Goal: Task Accomplishment & Management: Manage account settings

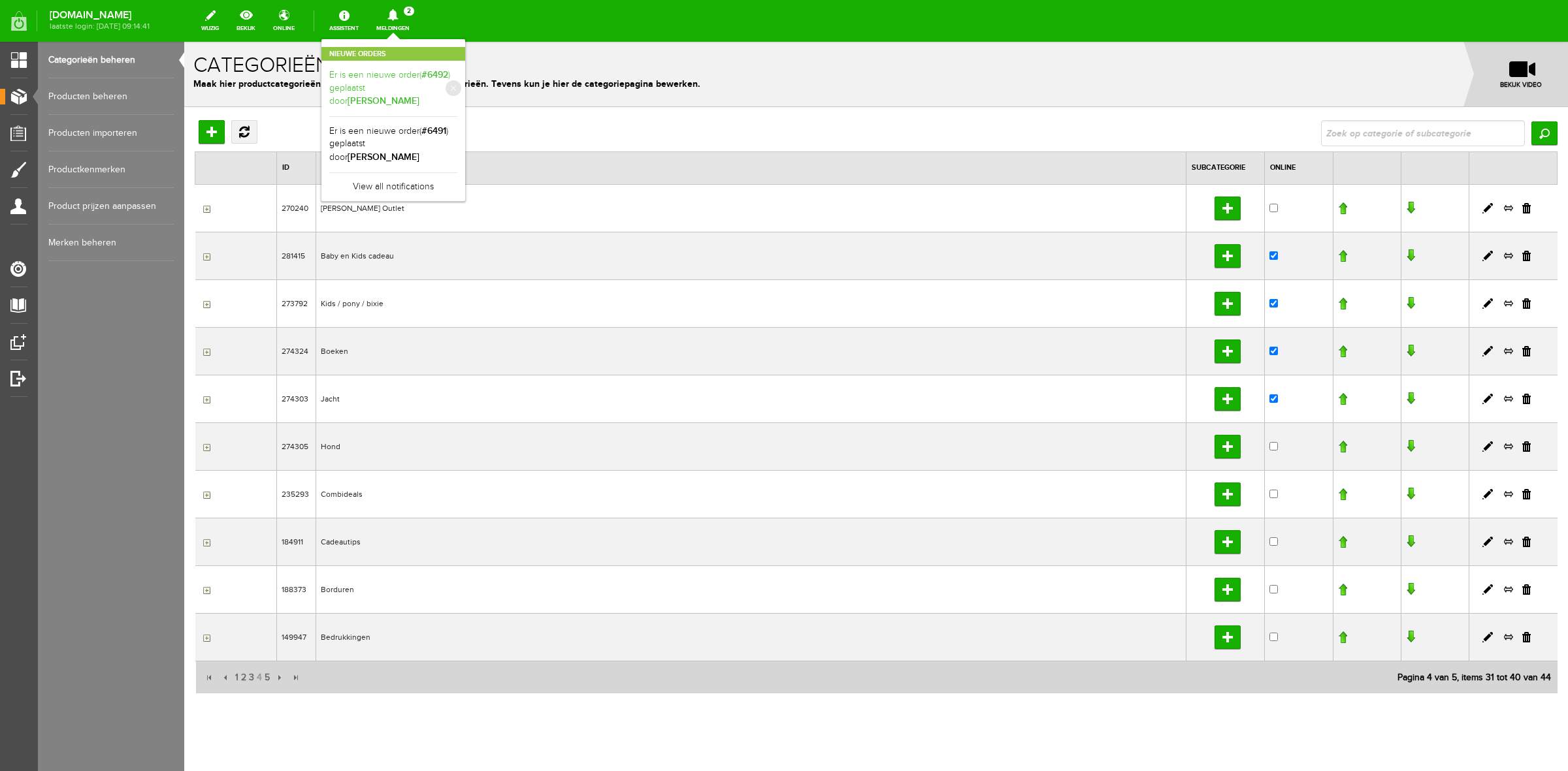
click at [419, 95] on b "[PERSON_NAME]" at bounding box center [383, 101] width 72 height 11
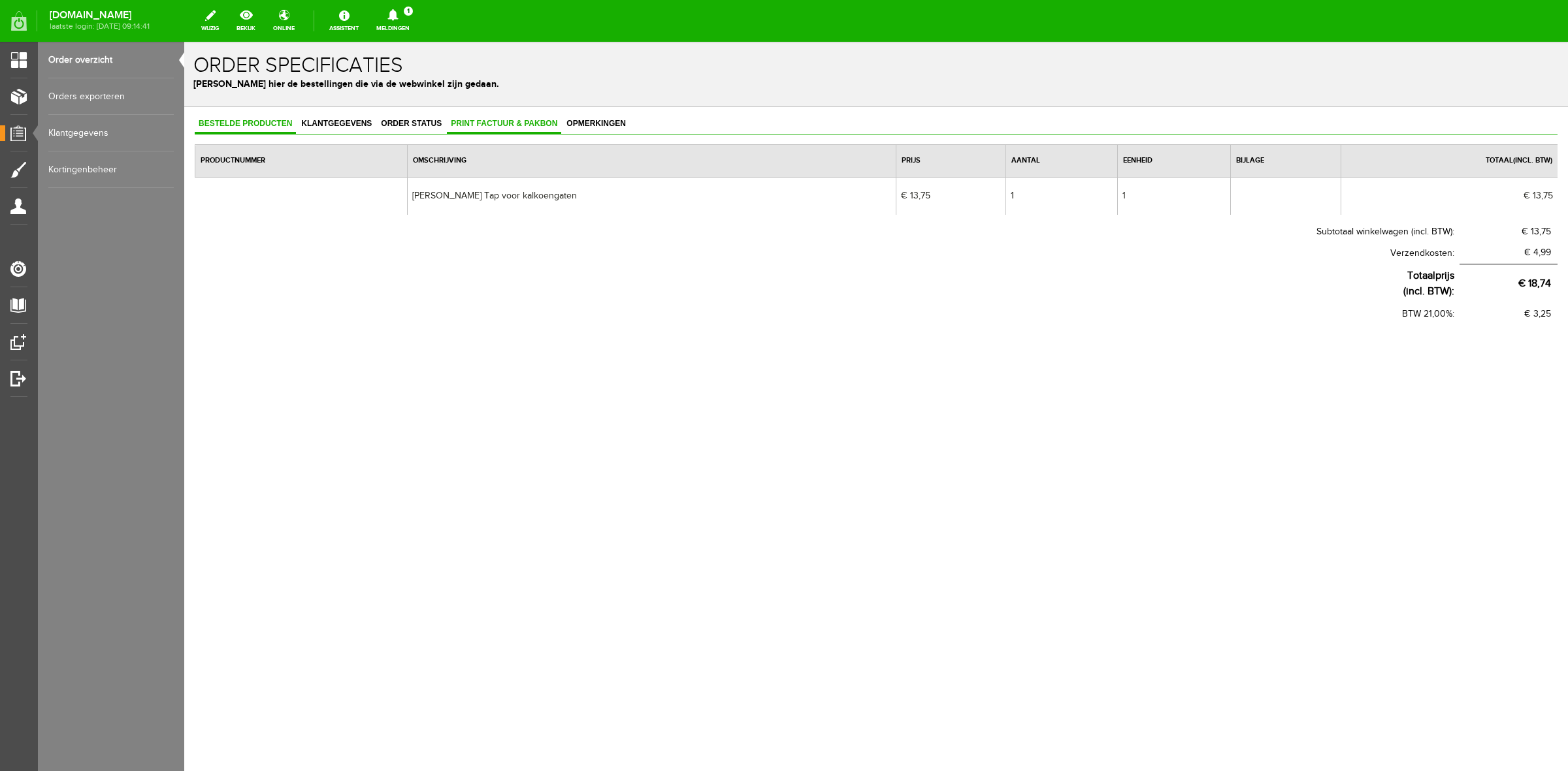
click at [501, 120] on span "Print factuur & pakbon" at bounding box center [504, 123] width 114 height 9
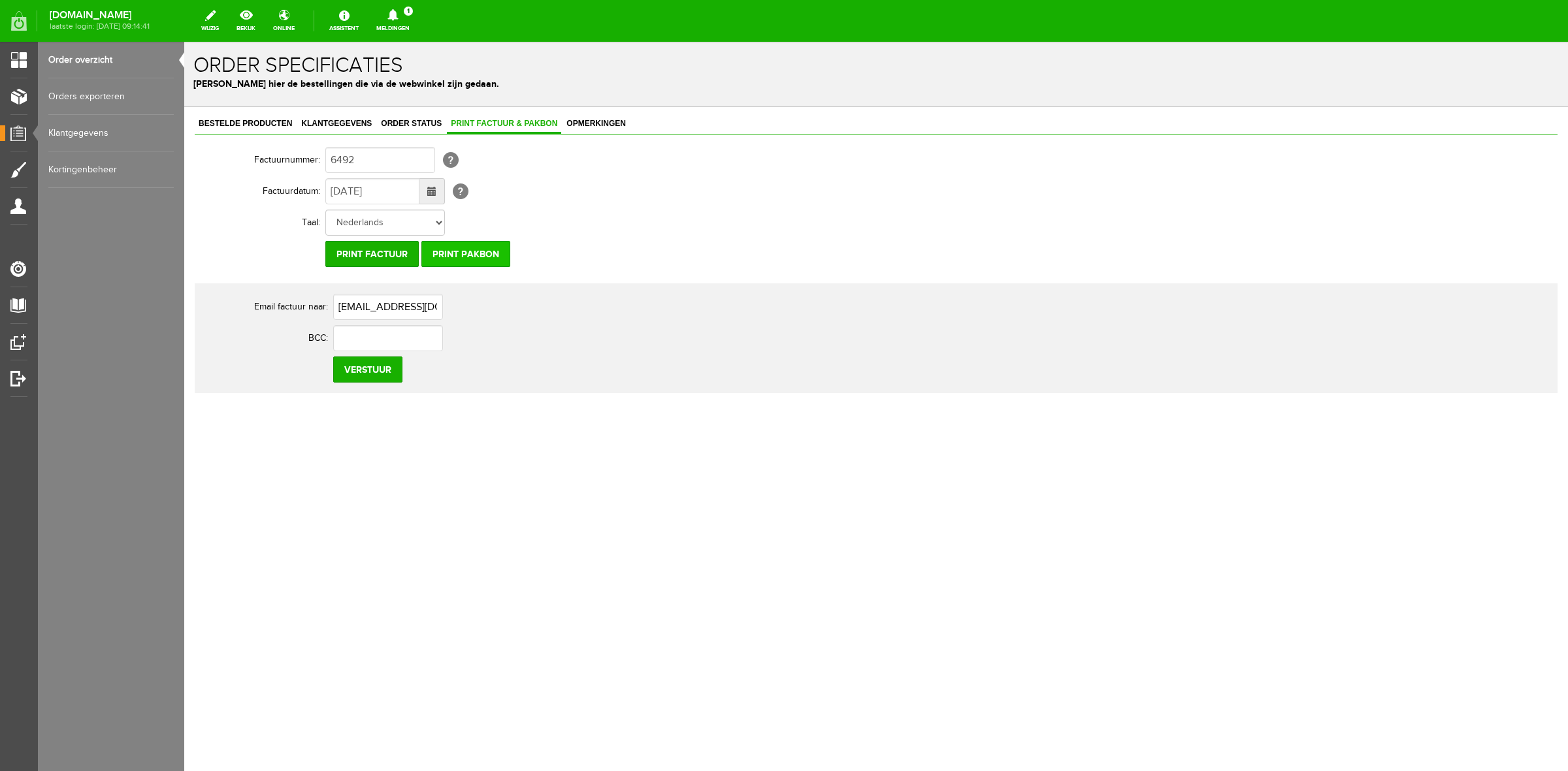
click at [474, 259] on input "Print pakbon" at bounding box center [466, 254] width 89 height 26
click at [328, 119] on span "Klantgegevens" at bounding box center [336, 123] width 78 height 9
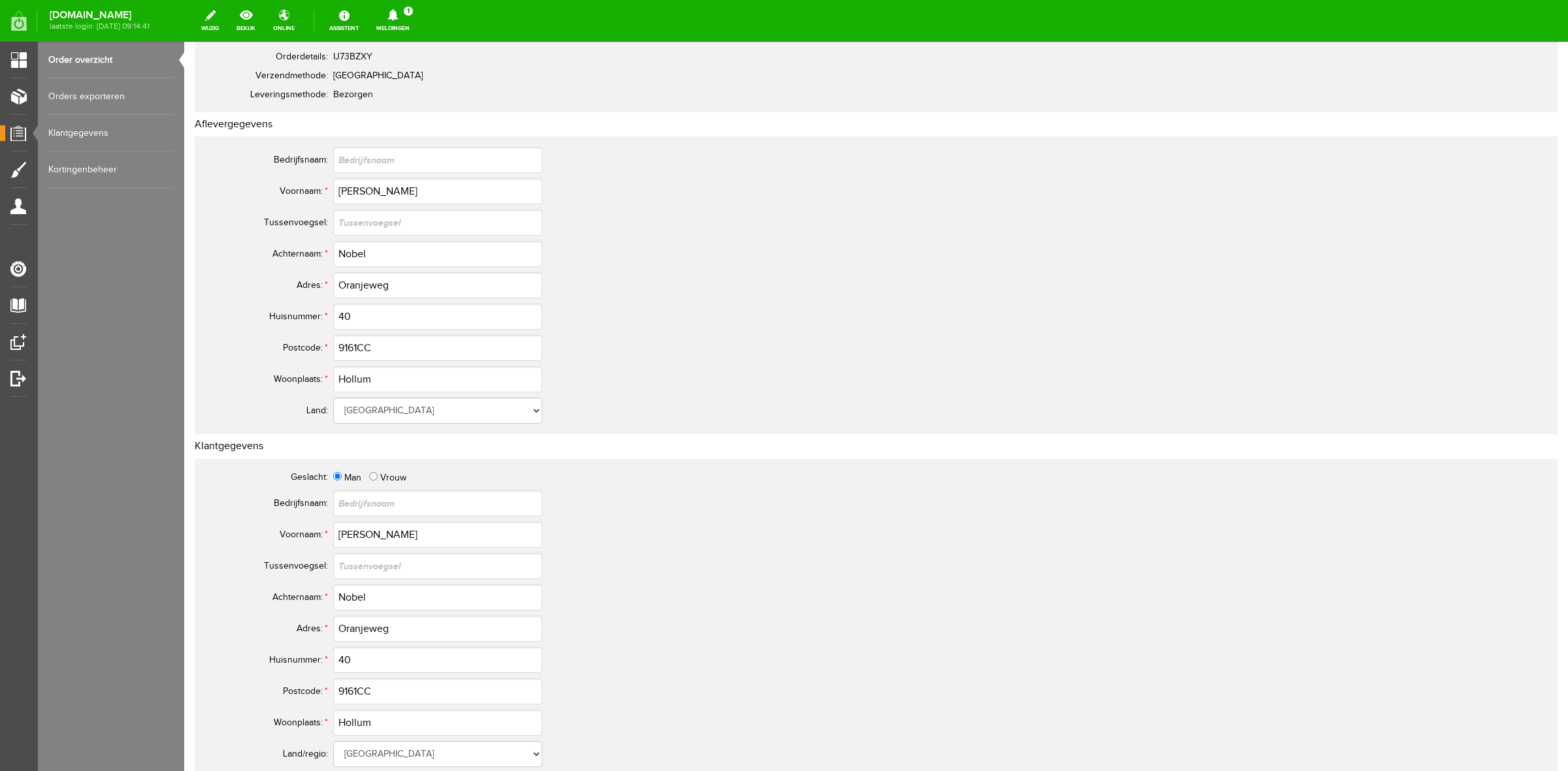
scroll to position [245, 0]
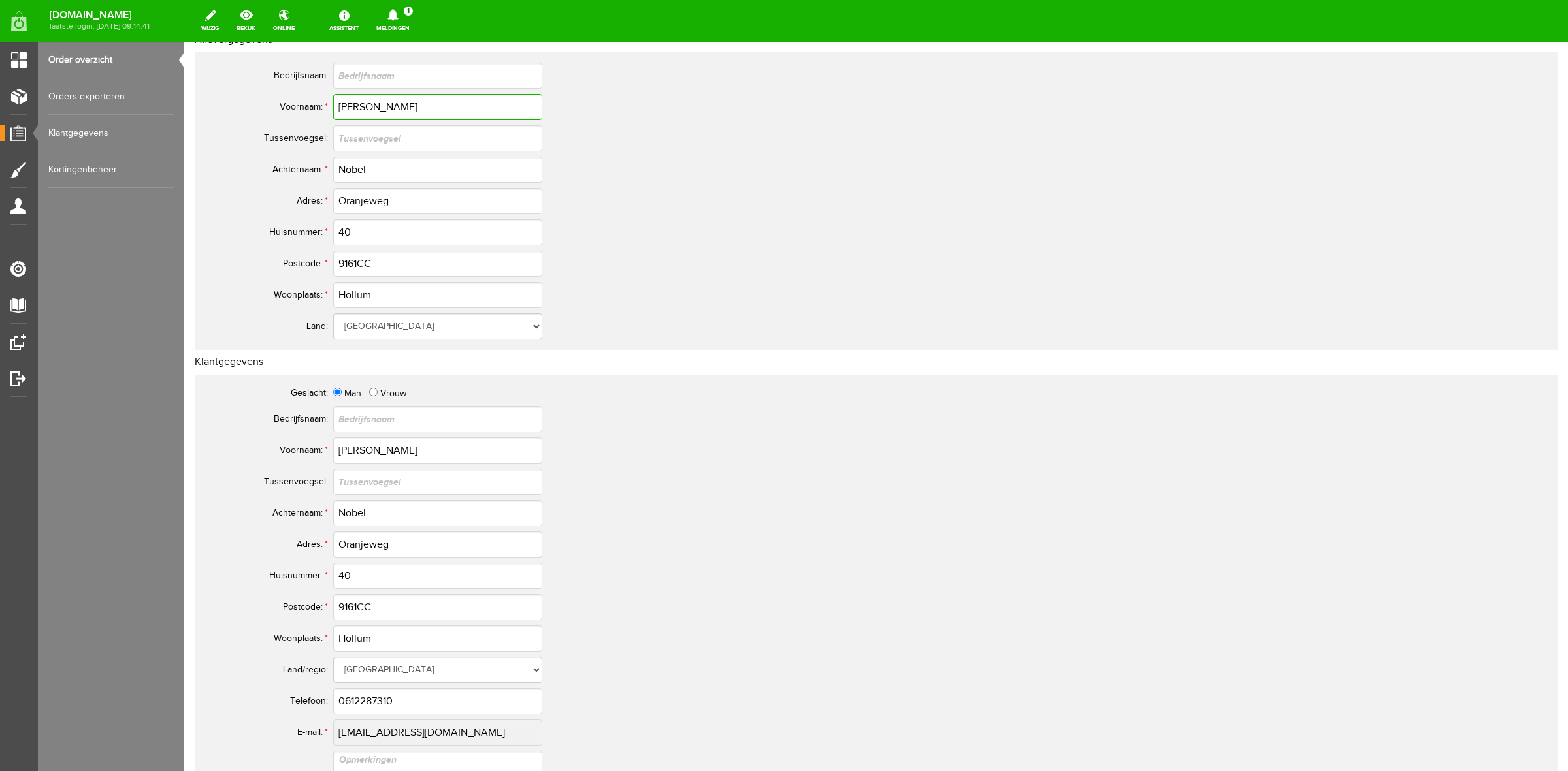
click at [350, 104] on input "[PERSON_NAME]" at bounding box center [437, 107] width 209 height 26
click at [350, 105] on input "[PERSON_NAME]" at bounding box center [437, 107] width 209 height 26
click at [354, 168] on input "Nobel" at bounding box center [437, 170] width 209 height 26
click at [353, 168] on input "Nobel" at bounding box center [437, 170] width 209 height 26
click at [366, 605] on input "9161CC" at bounding box center [437, 607] width 209 height 26
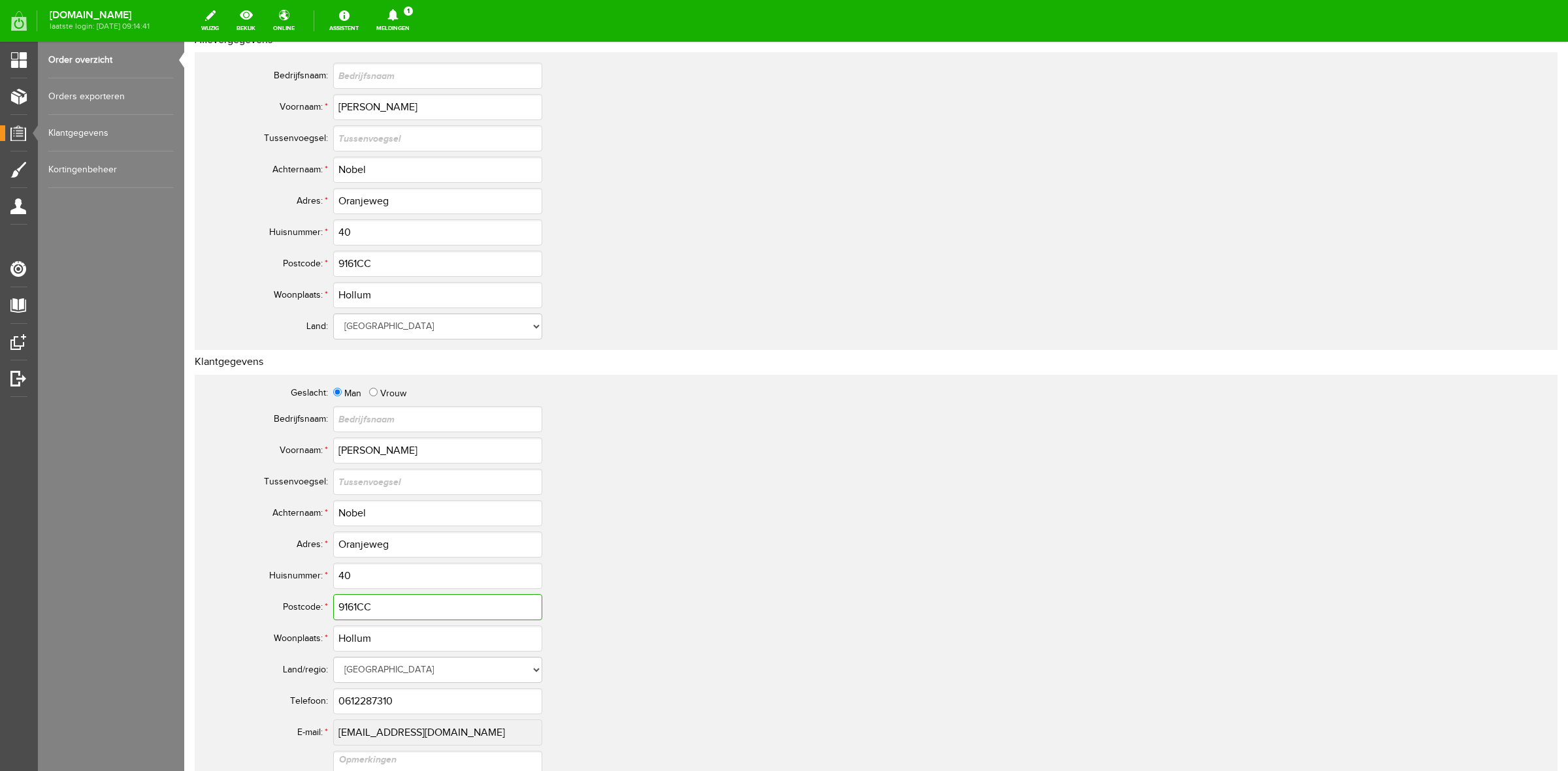
click at [366, 605] on input "9161CC" at bounding box center [437, 607] width 209 height 26
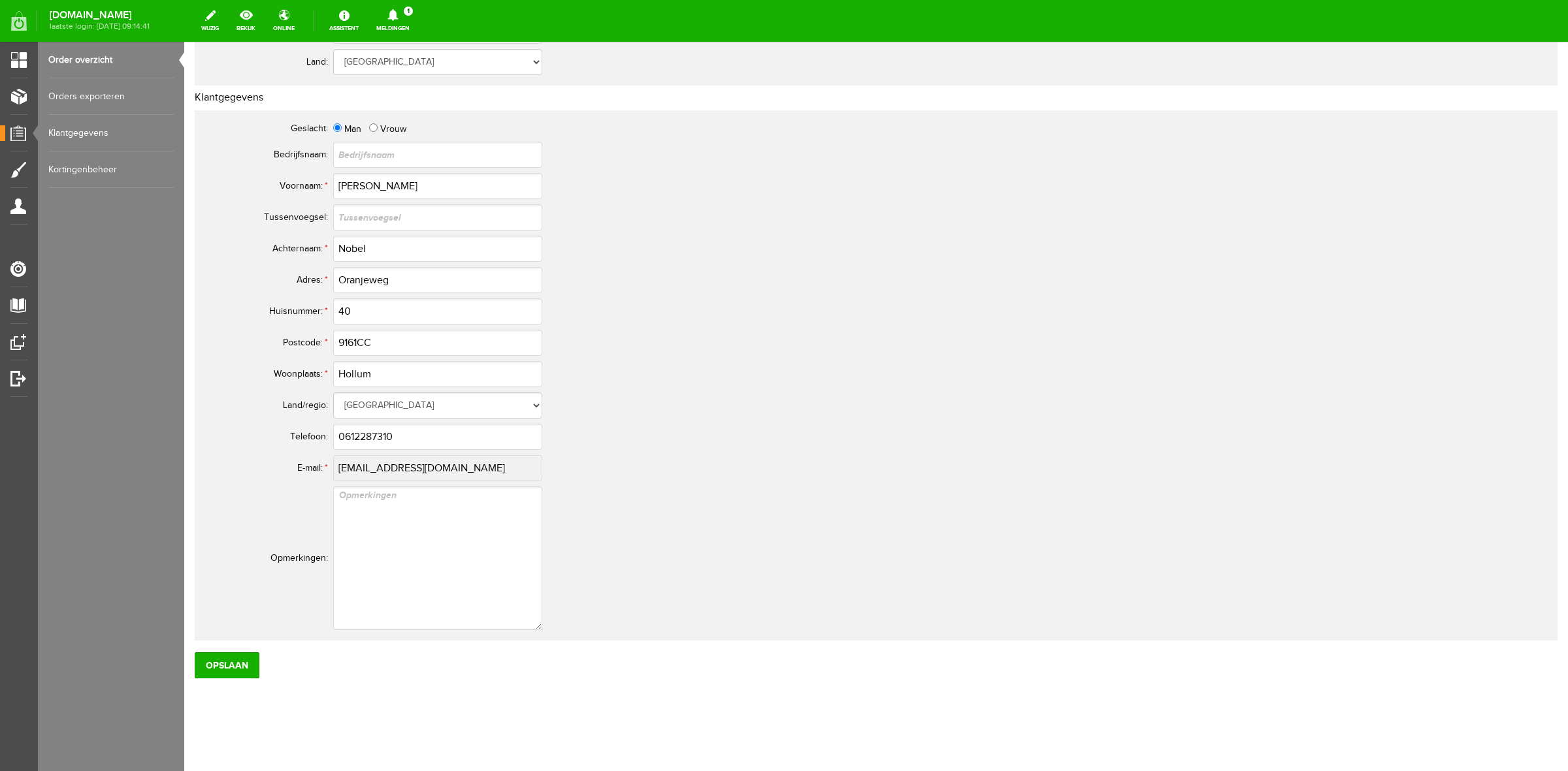
scroll to position [512, 0]
click at [355, 433] on input "0612287310" at bounding box center [437, 433] width 209 height 26
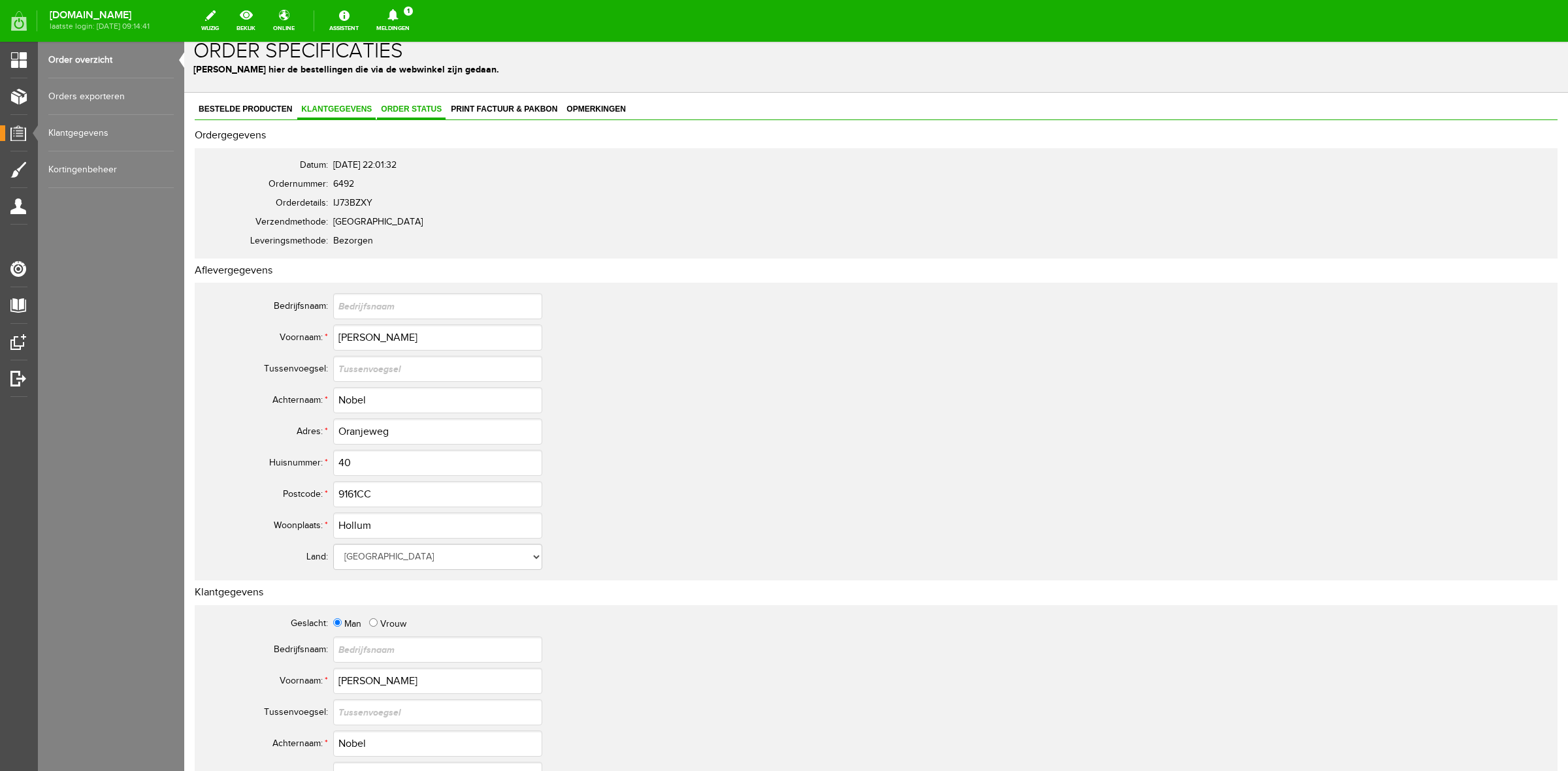
scroll to position [0, 0]
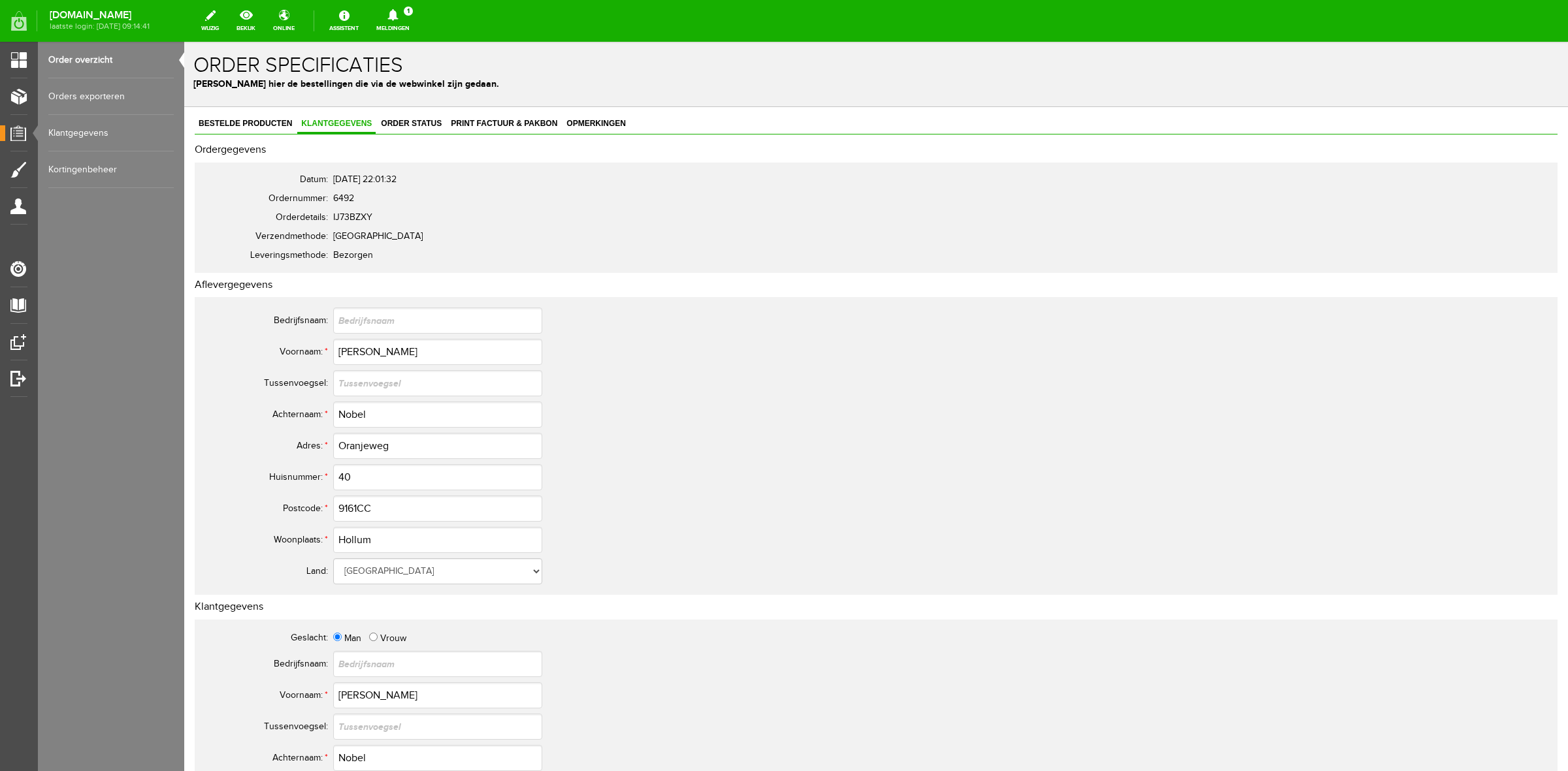
click at [420, 105] on div "Order specificaties Beheer hier de bestellingen die via de webwinkel zijn gedaa…" at bounding box center [876, 74] width 1384 height 65
click at [416, 116] on link "Order status" at bounding box center [411, 124] width 69 height 19
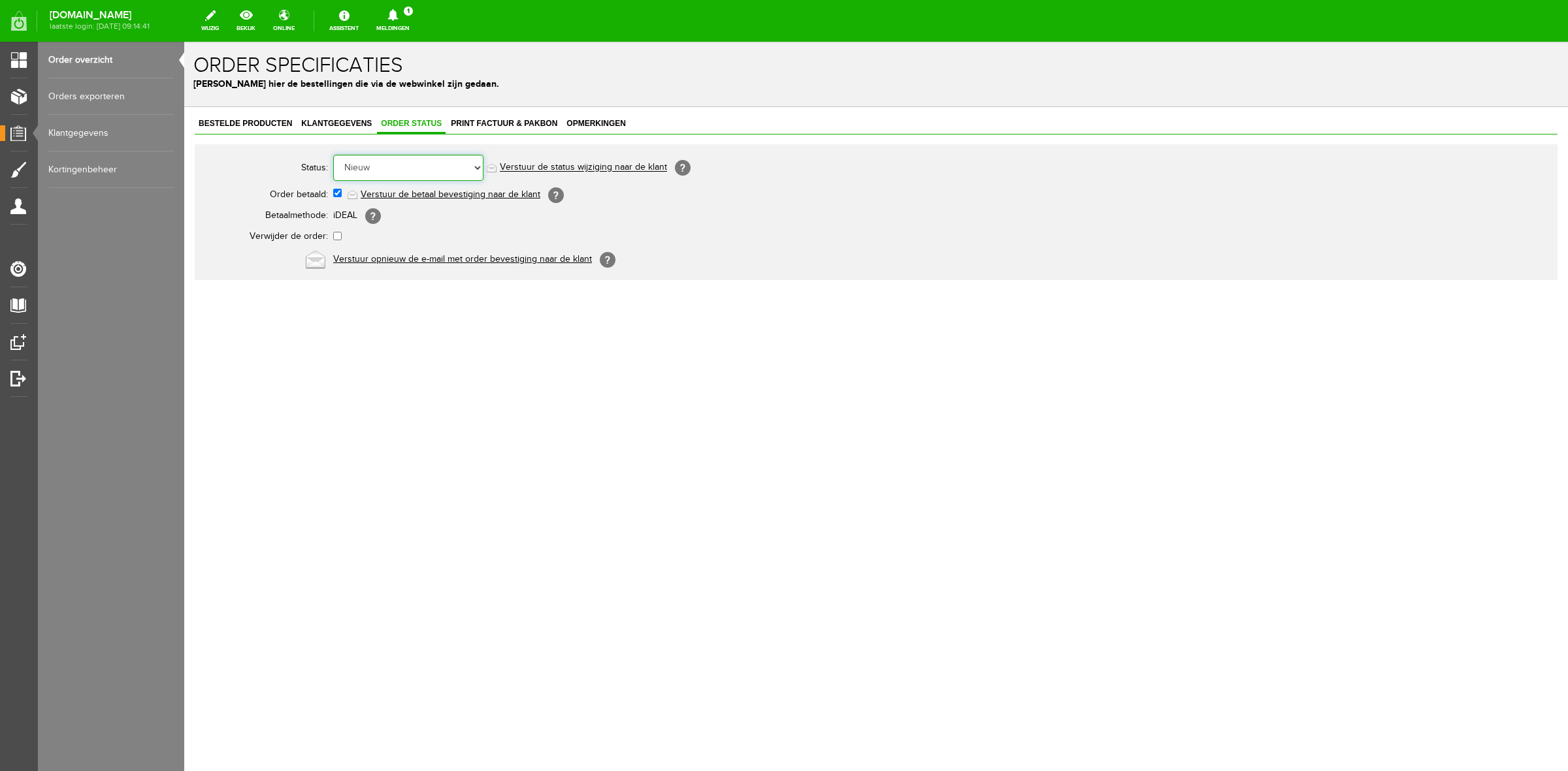
click at [403, 162] on select "Order niet afgerond Nieuw Order in behandeling Wacht op leverancier Wacht op be…" at bounding box center [408, 167] width 150 height 26
select select "5"
click at [333, 154] on select "Order niet afgerond Nieuw Order in behandeling Wacht op leverancier Wacht op be…" at bounding box center [408, 167] width 150 height 26
click at [526, 170] on link "Verstuur de status wijziging naar de klant" at bounding box center [583, 167] width 167 height 11
click at [354, 131] on link "Klantgegevens" at bounding box center [336, 124] width 78 height 19
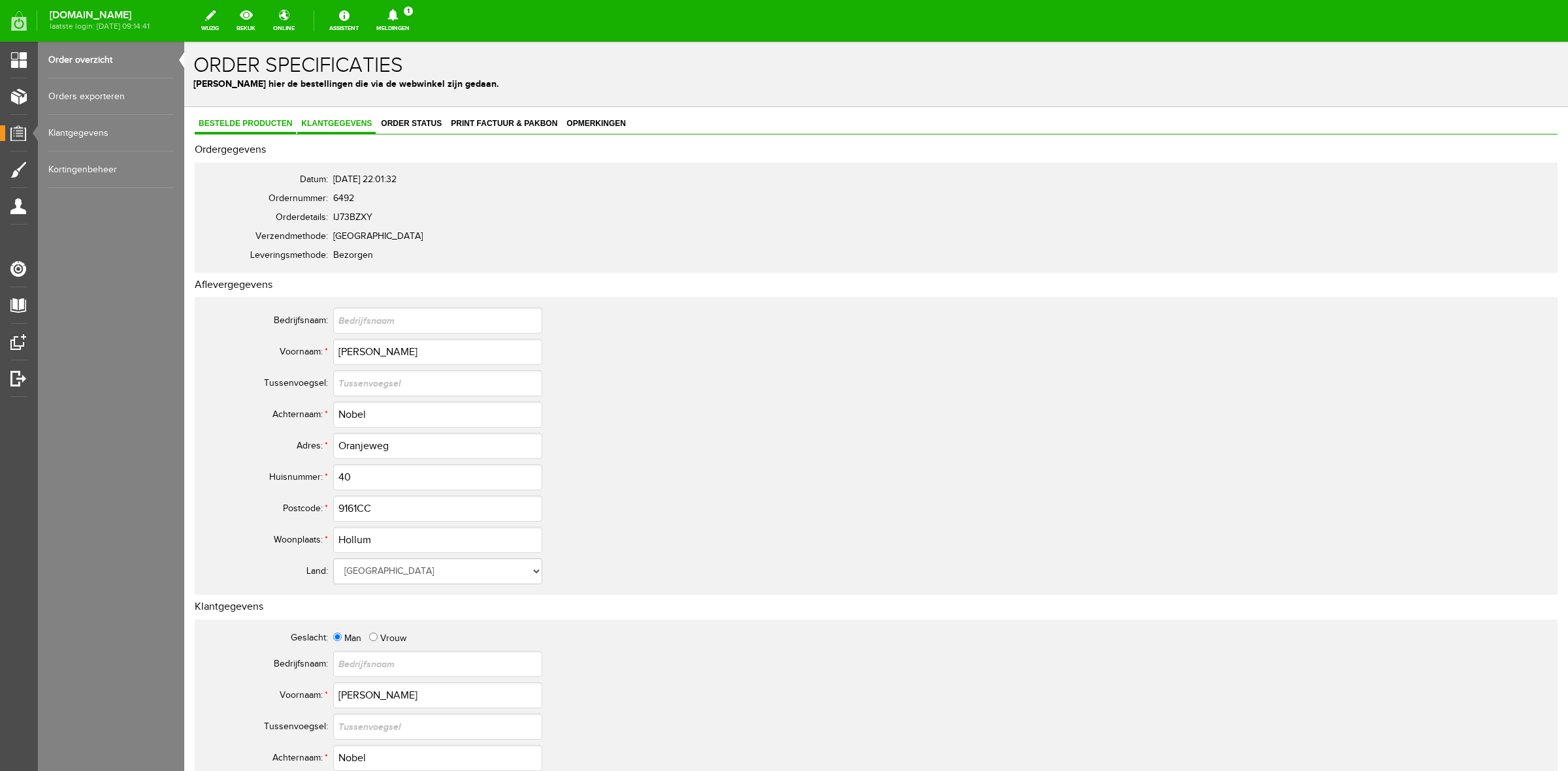
click at [248, 116] on link "Bestelde producten" at bounding box center [245, 124] width 101 height 19
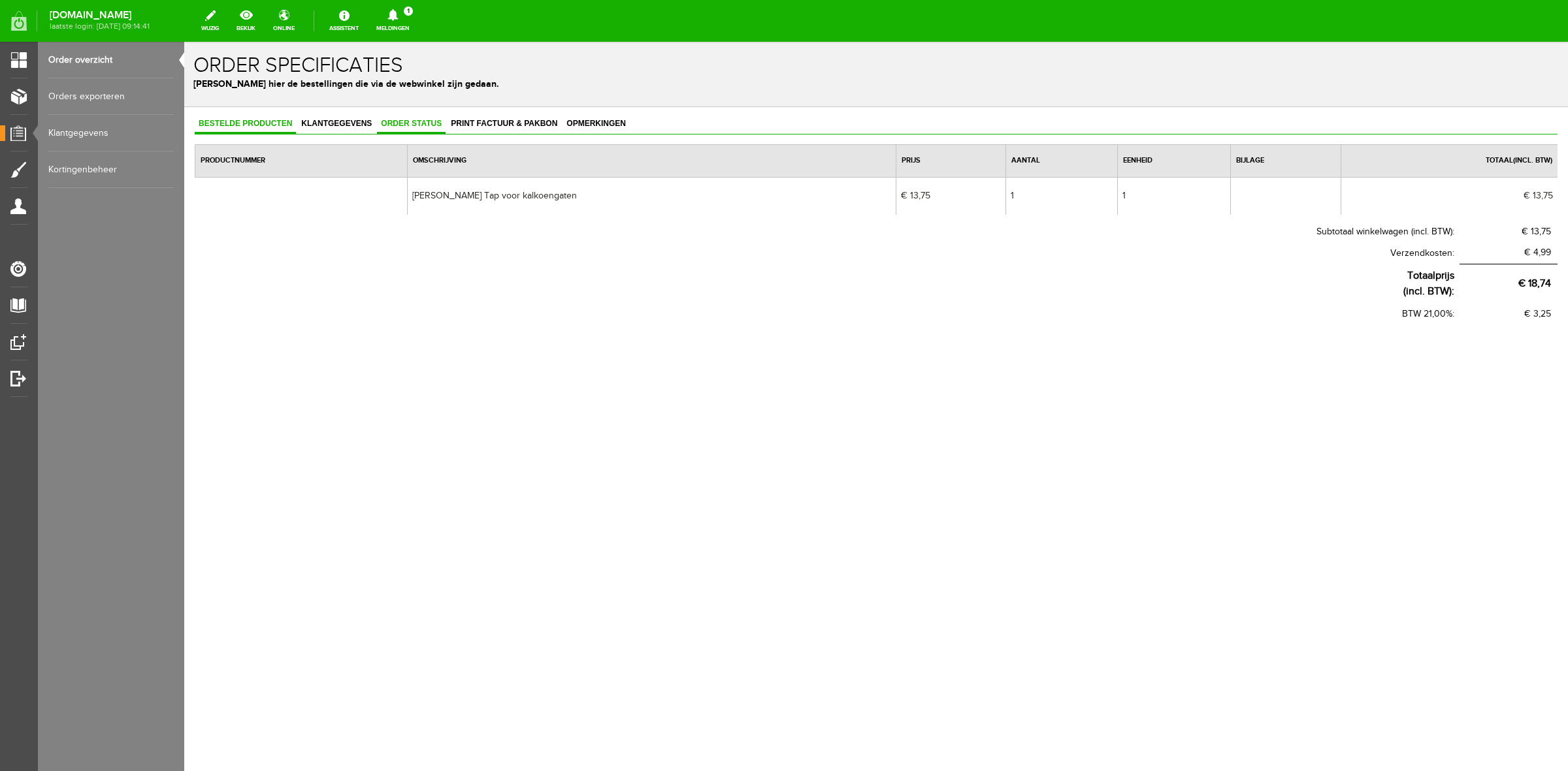
click at [423, 120] on span "Order status" at bounding box center [411, 123] width 69 height 9
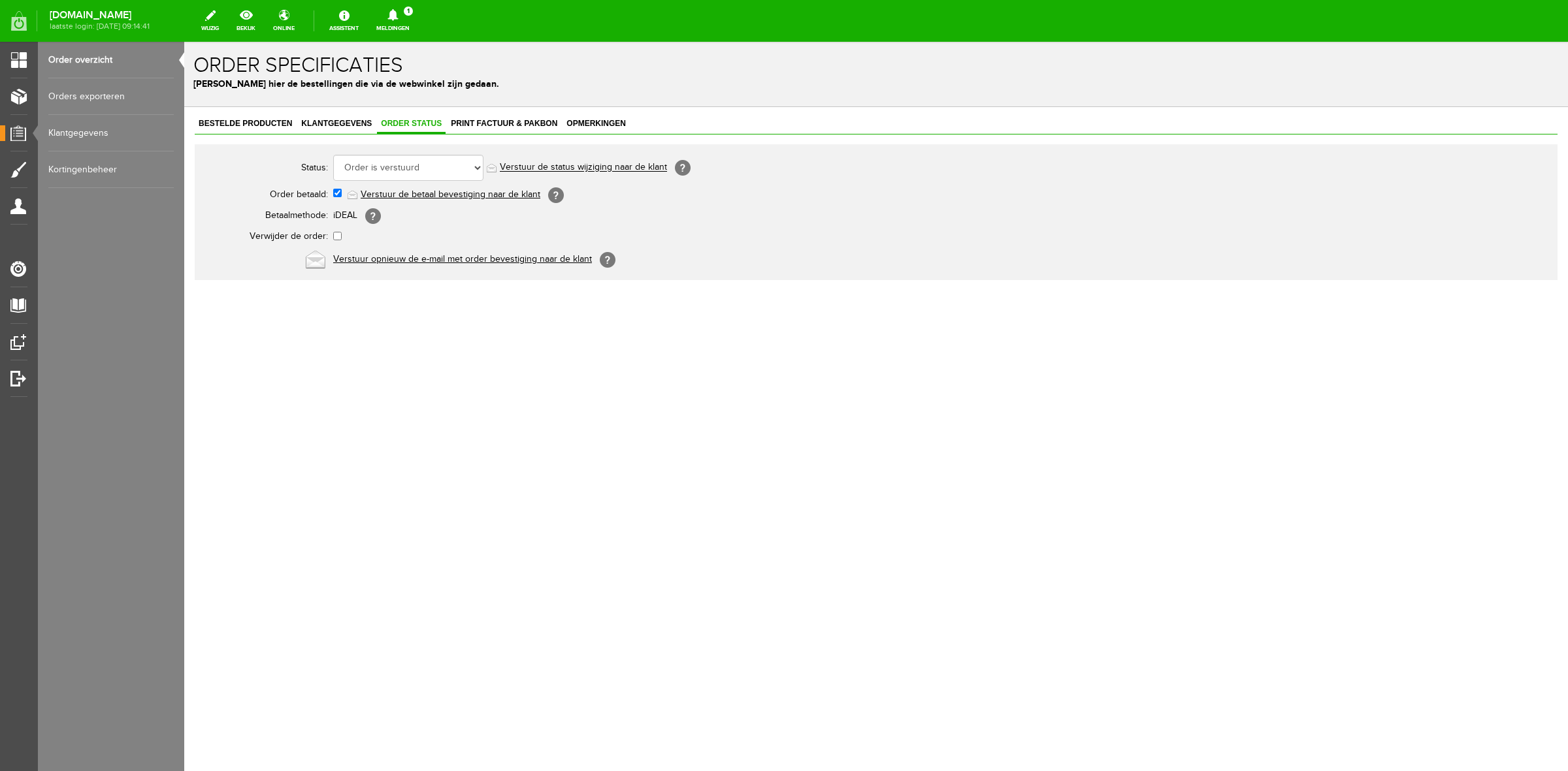
click at [393, 17] on icon at bounding box center [392, 15] width 33 height 12
click at [420, 95] on b "[PERSON_NAME]" at bounding box center [383, 101] width 72 height 11
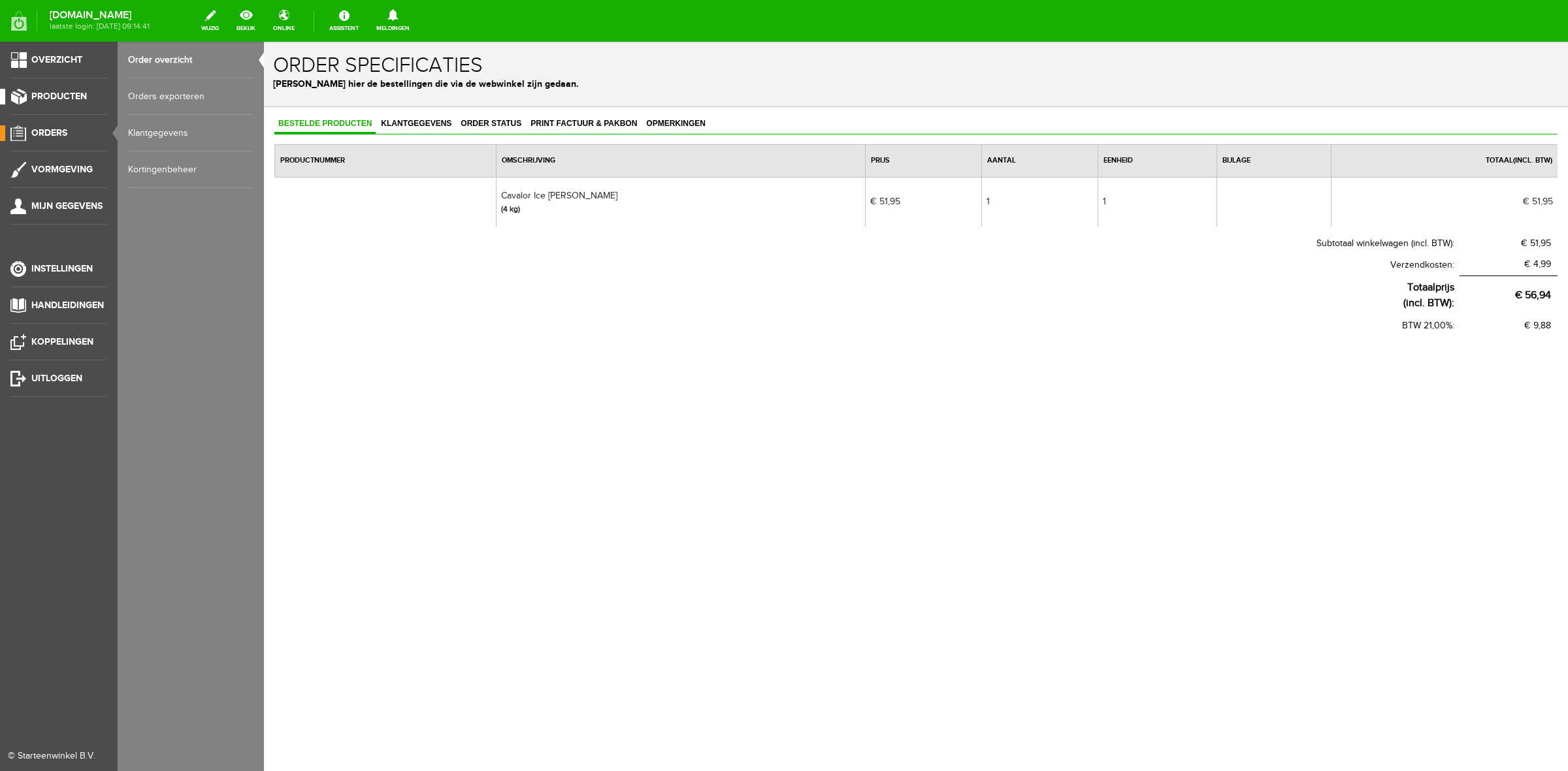
click at [41, 93] on span "Producten" at bounding box center [59, 96] width 56 height 11
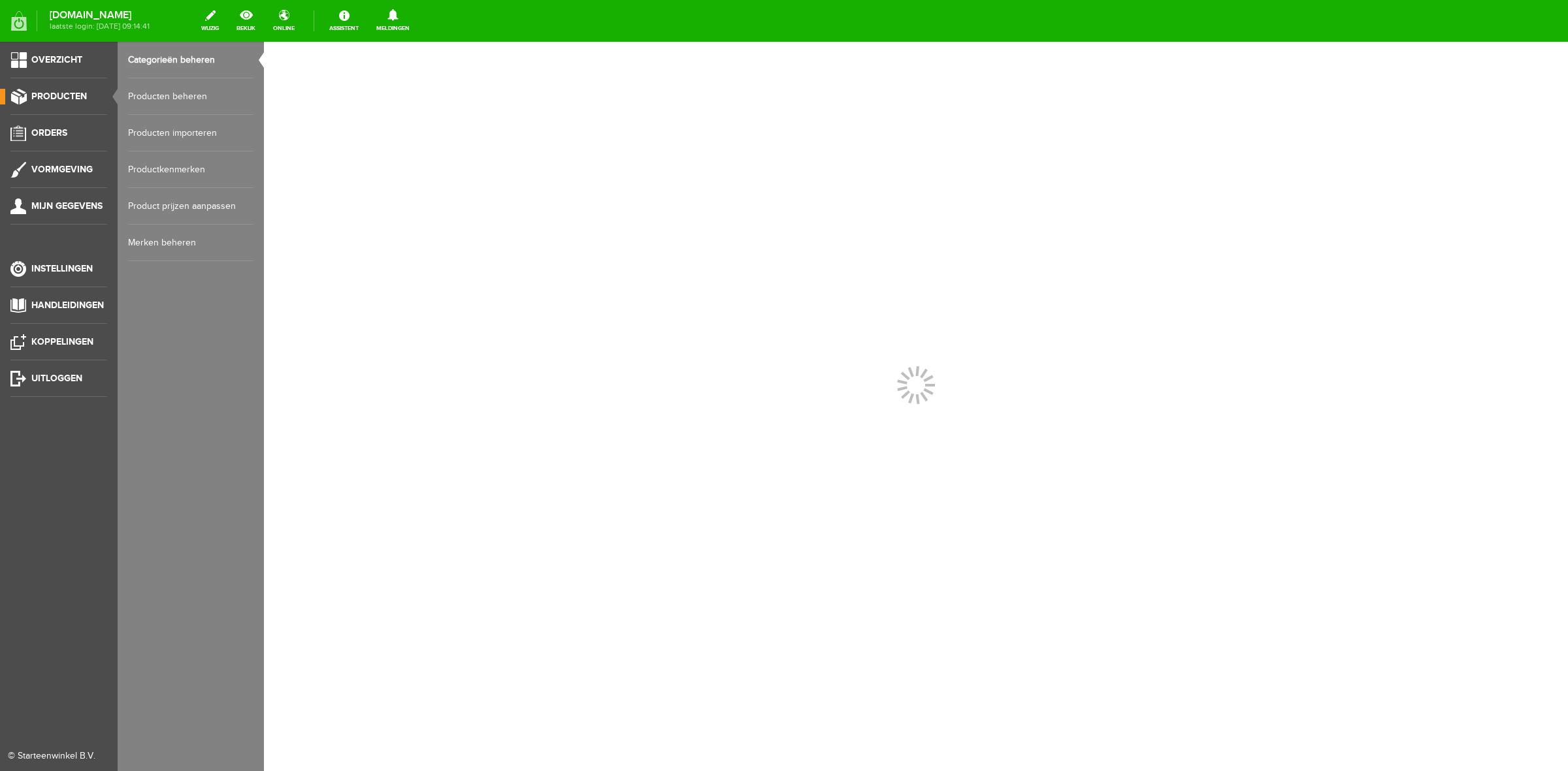
click at [161, 94] on link "Producten beheren" at bounding box center [190, 96] width 125 height 36
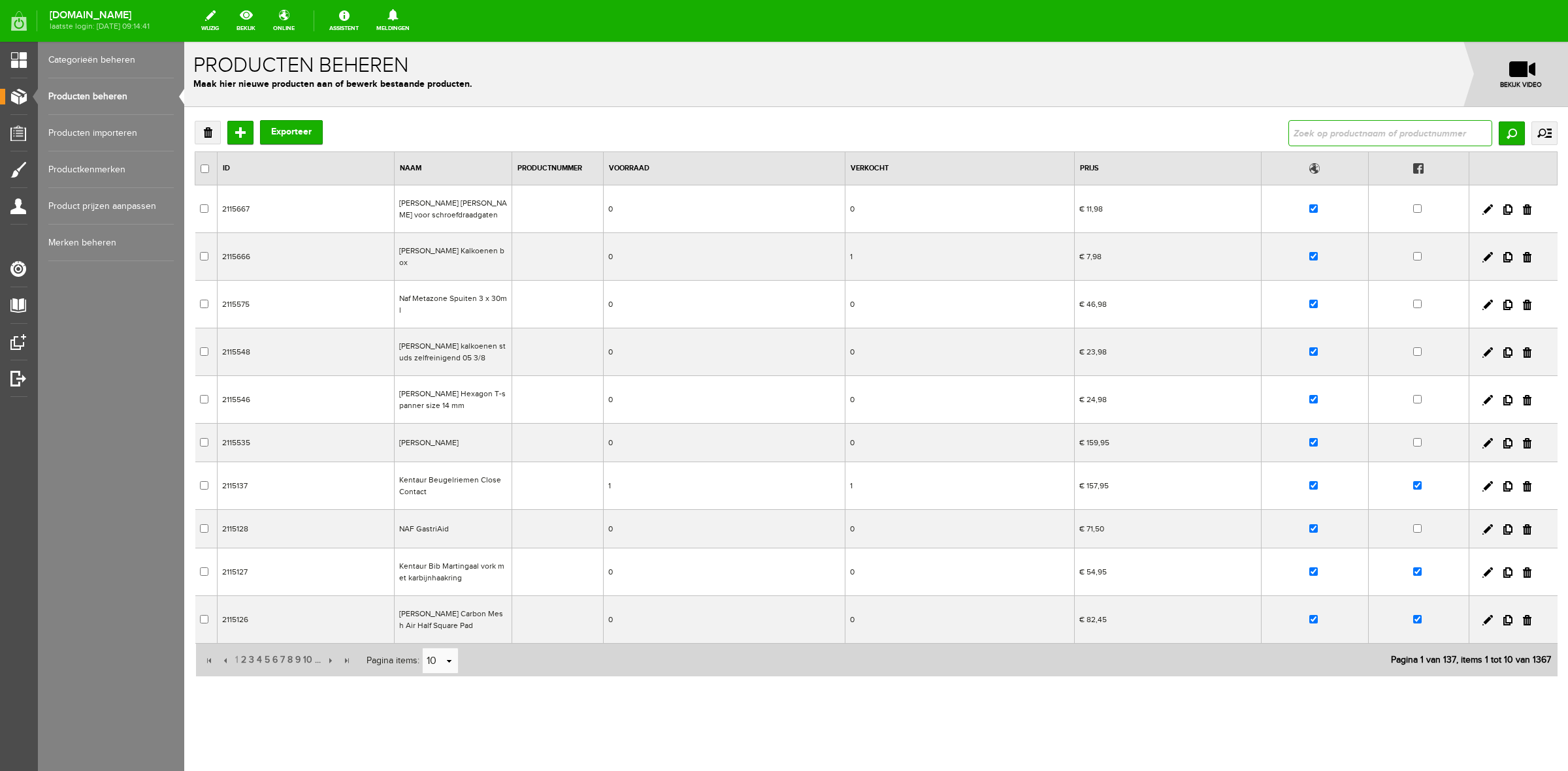
click at [1315, 136] on input "text" at bounding box center [1390, 133] width 204 height 26
type input "clay"
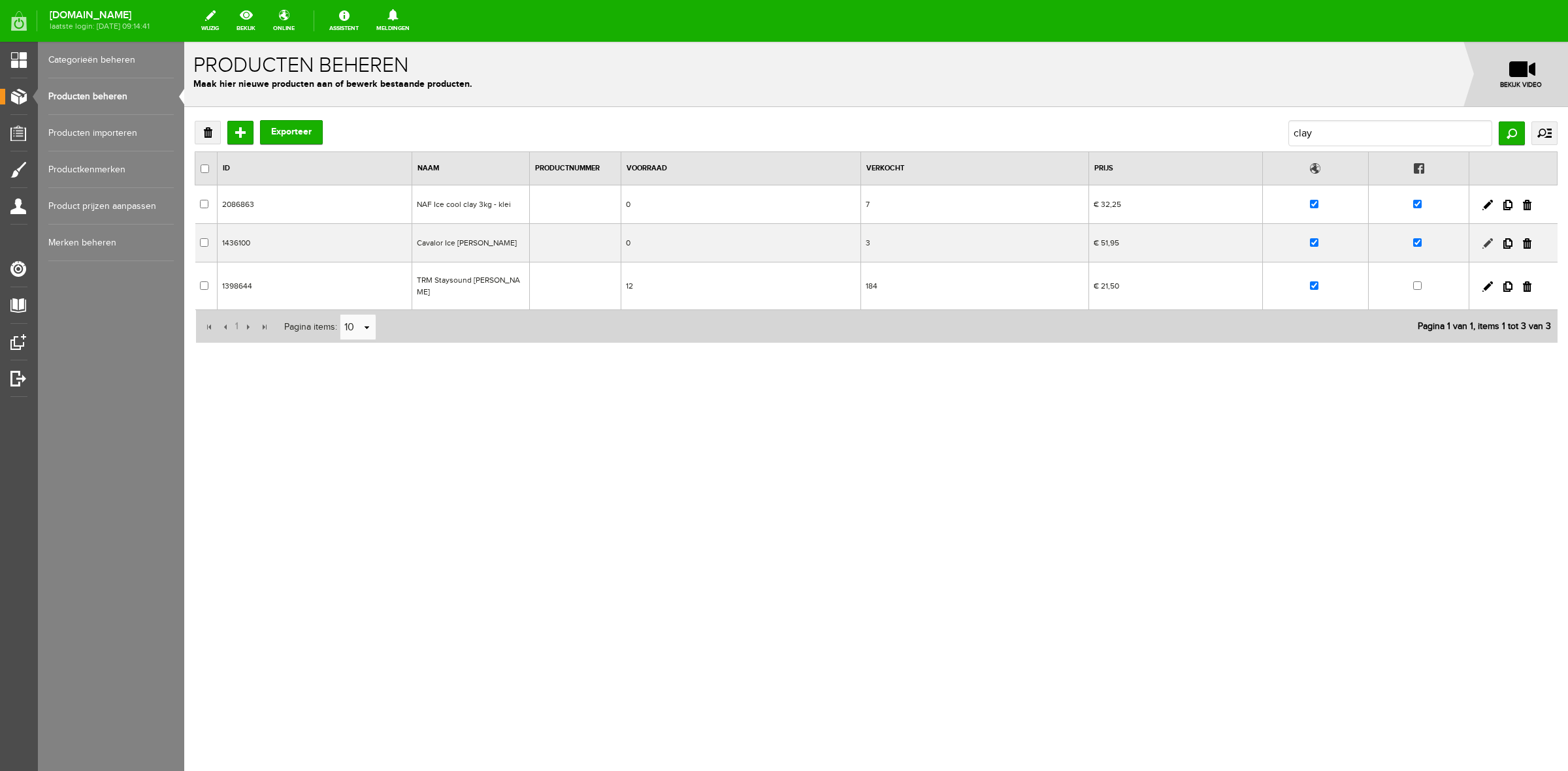
click at [1485, 243] on link at bounding box center [1487, 243] width 11 height 11
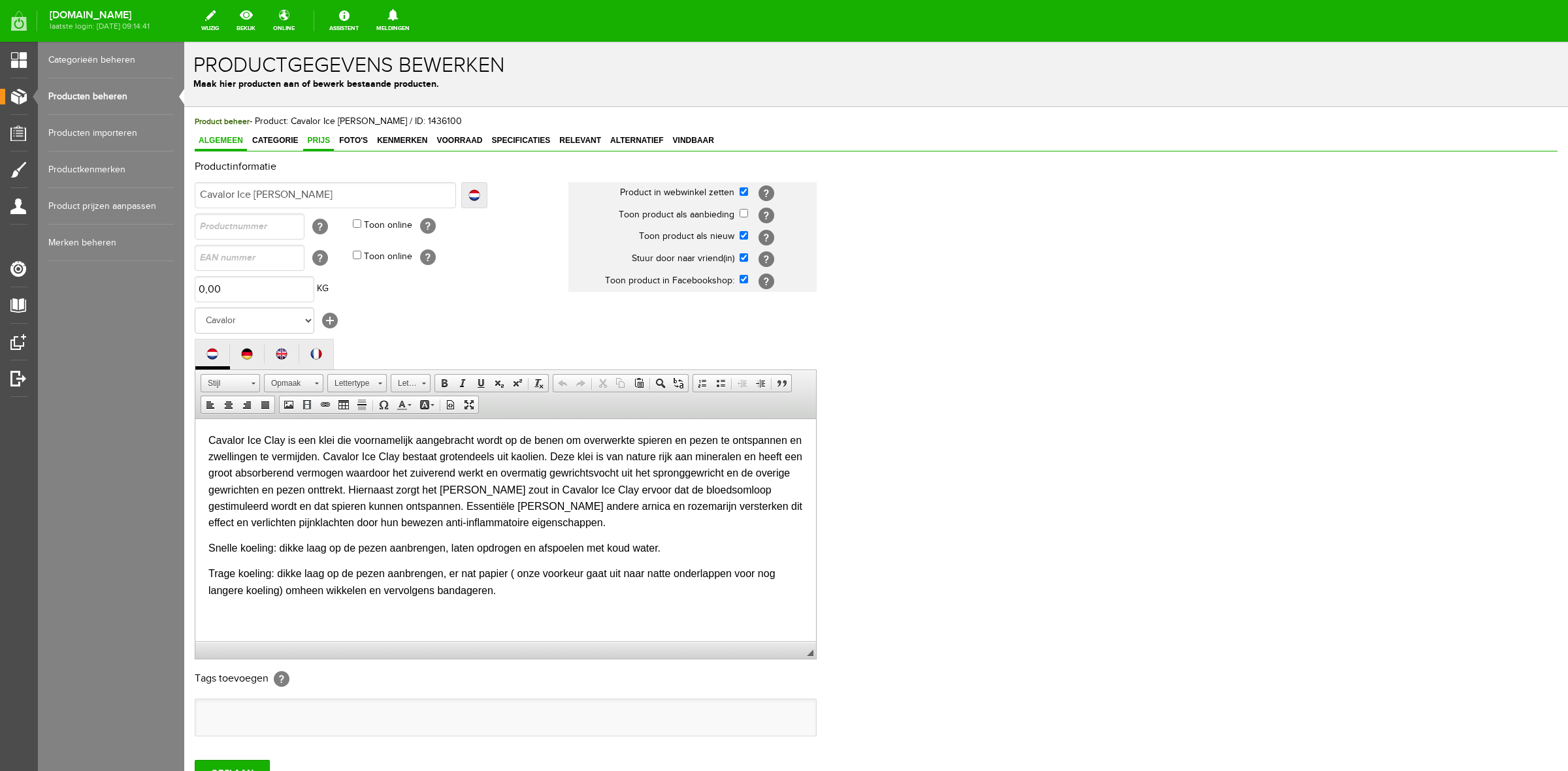
click at [320, 145] on span "Prijs" at bounding box center [319, 140] width 31 height 9
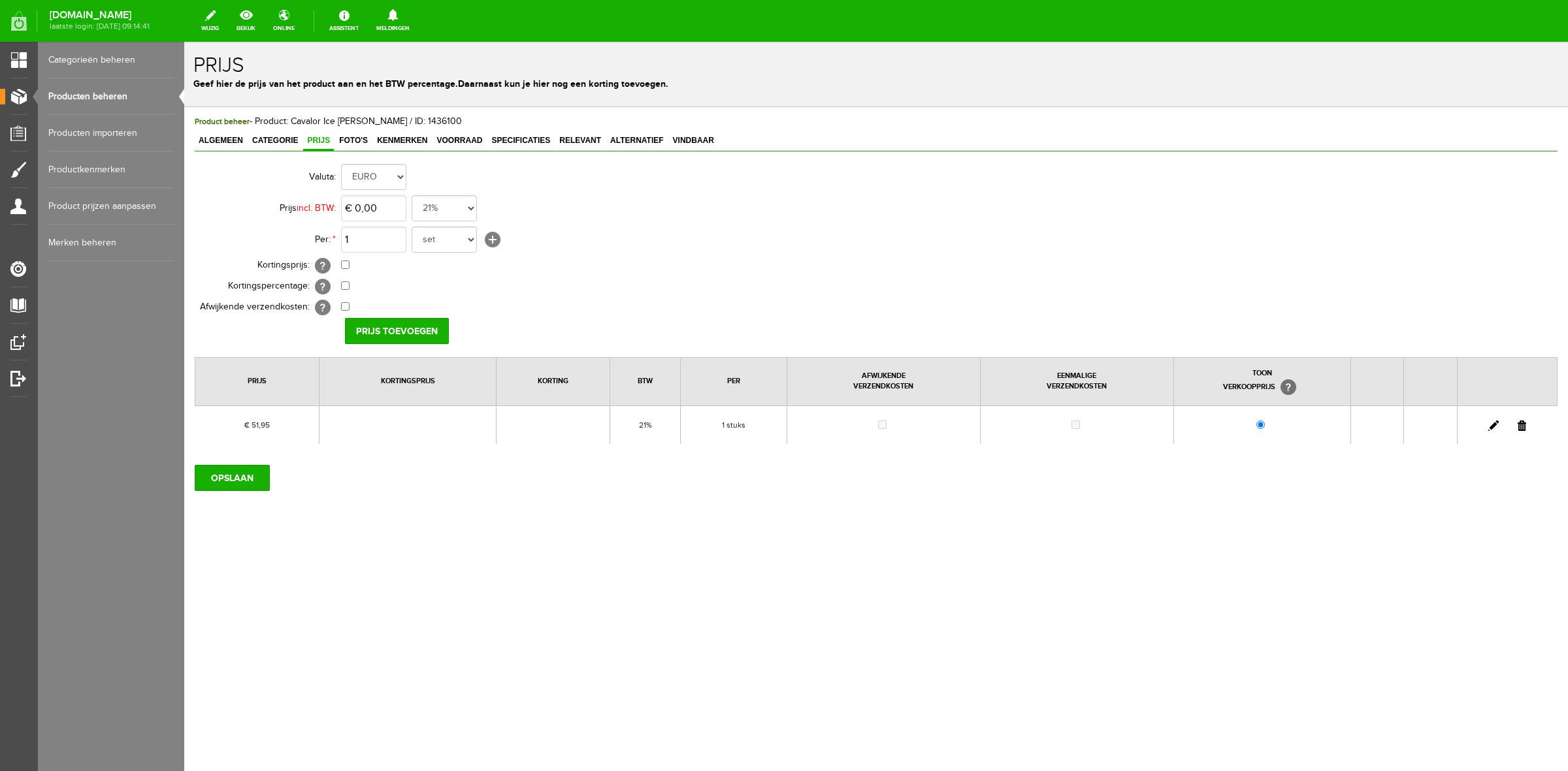
click at [1490, 423] on link at bounding box center [1493, 425] width 11 height 11
click at [397, 220] on input "51,95" at bounding box center [374, 209] width 66 height 26
click at [382, 202] on input "61,5" at bounding box center [374, 209] width 66 height 26
type input "€ 60,98"
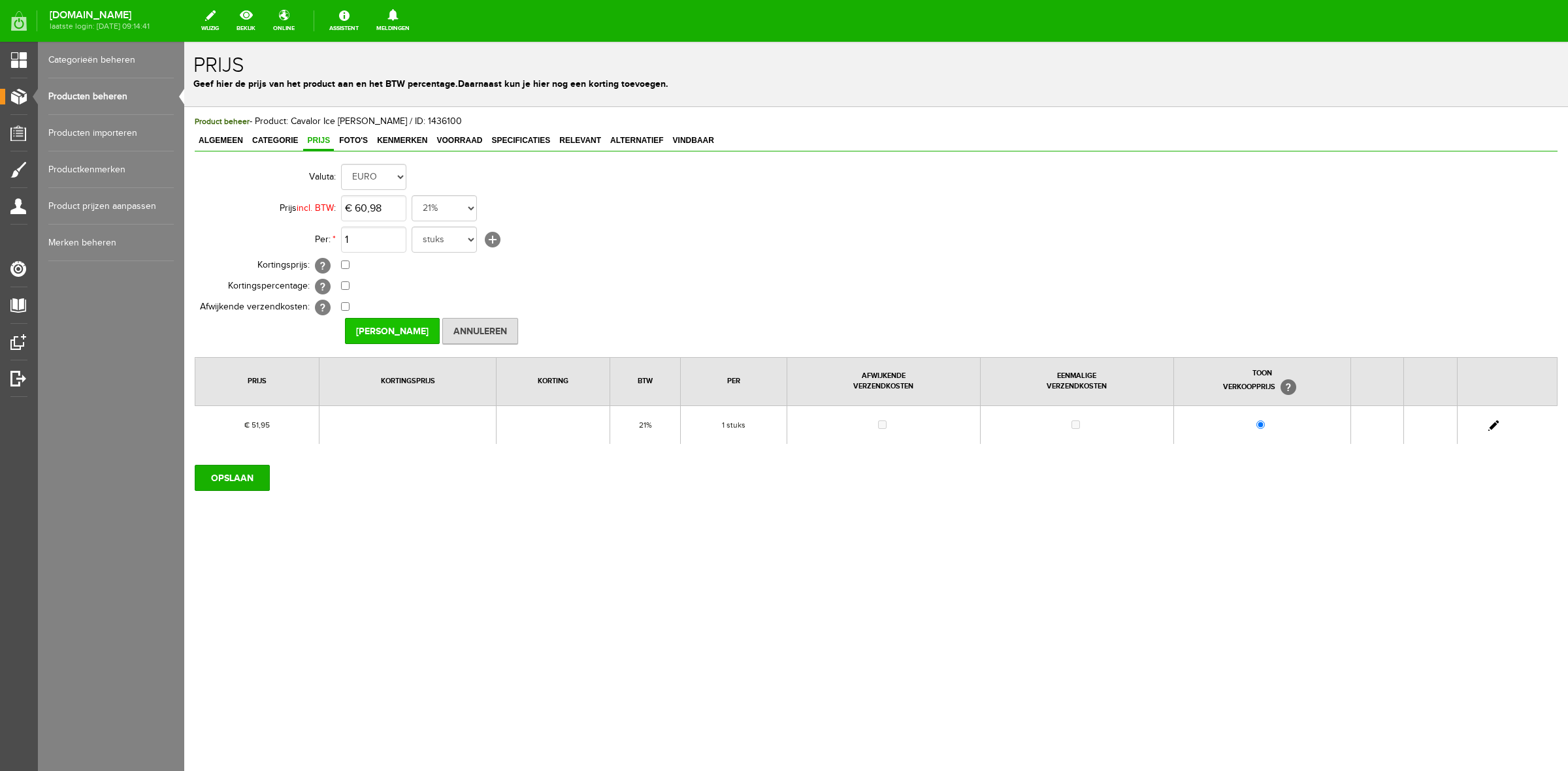
click at [399, 322] on input "[PERSON_NAME]" at bounding box center [392, 331] width 95 height 26
click at [252, 475] on input "OPSLAAN" at bounding box center [232, 478] width 75 height 26
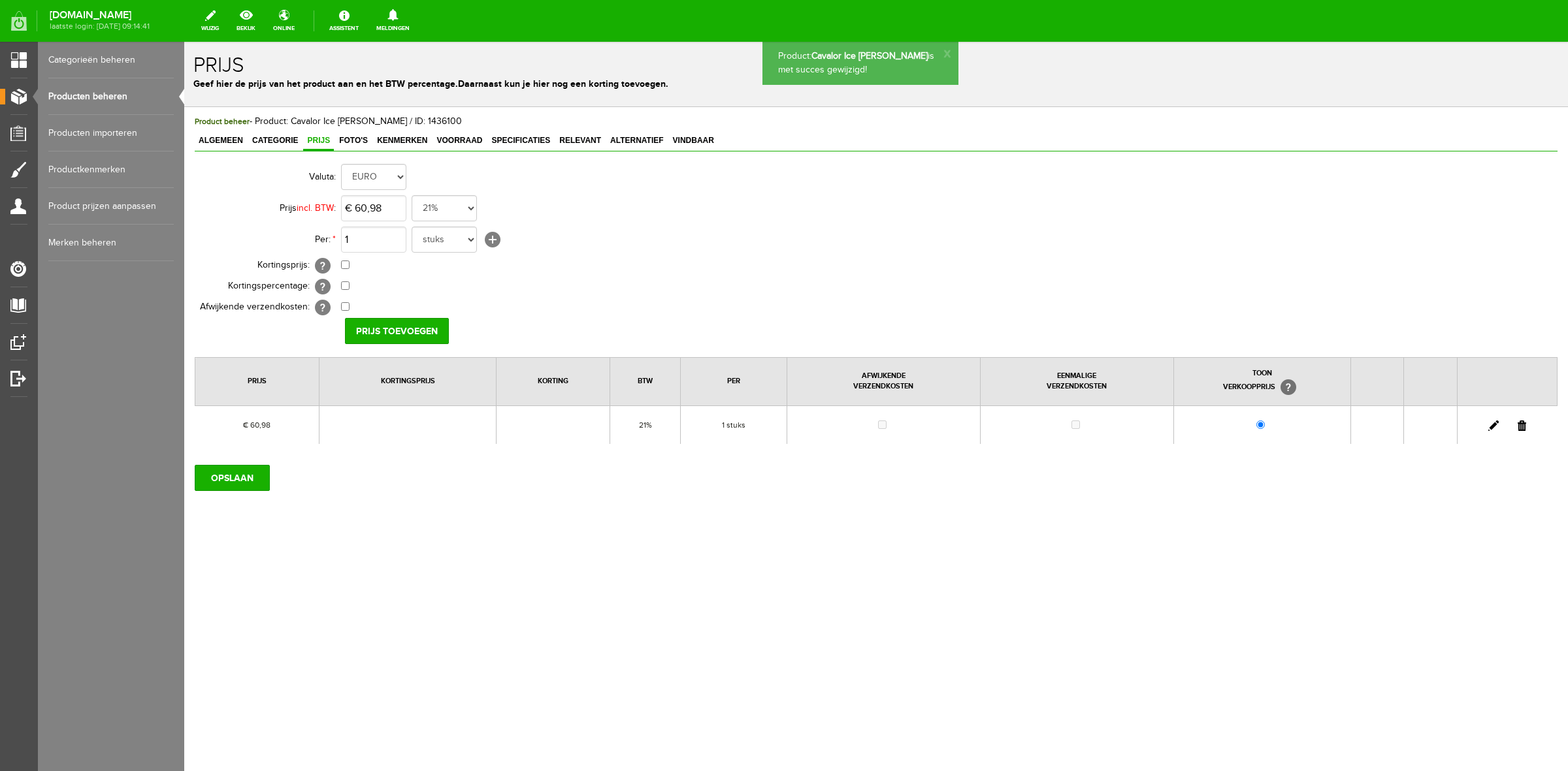
click at [281, 141] on span "Categorie" at bounding box center [275, 140] width 53 height 9
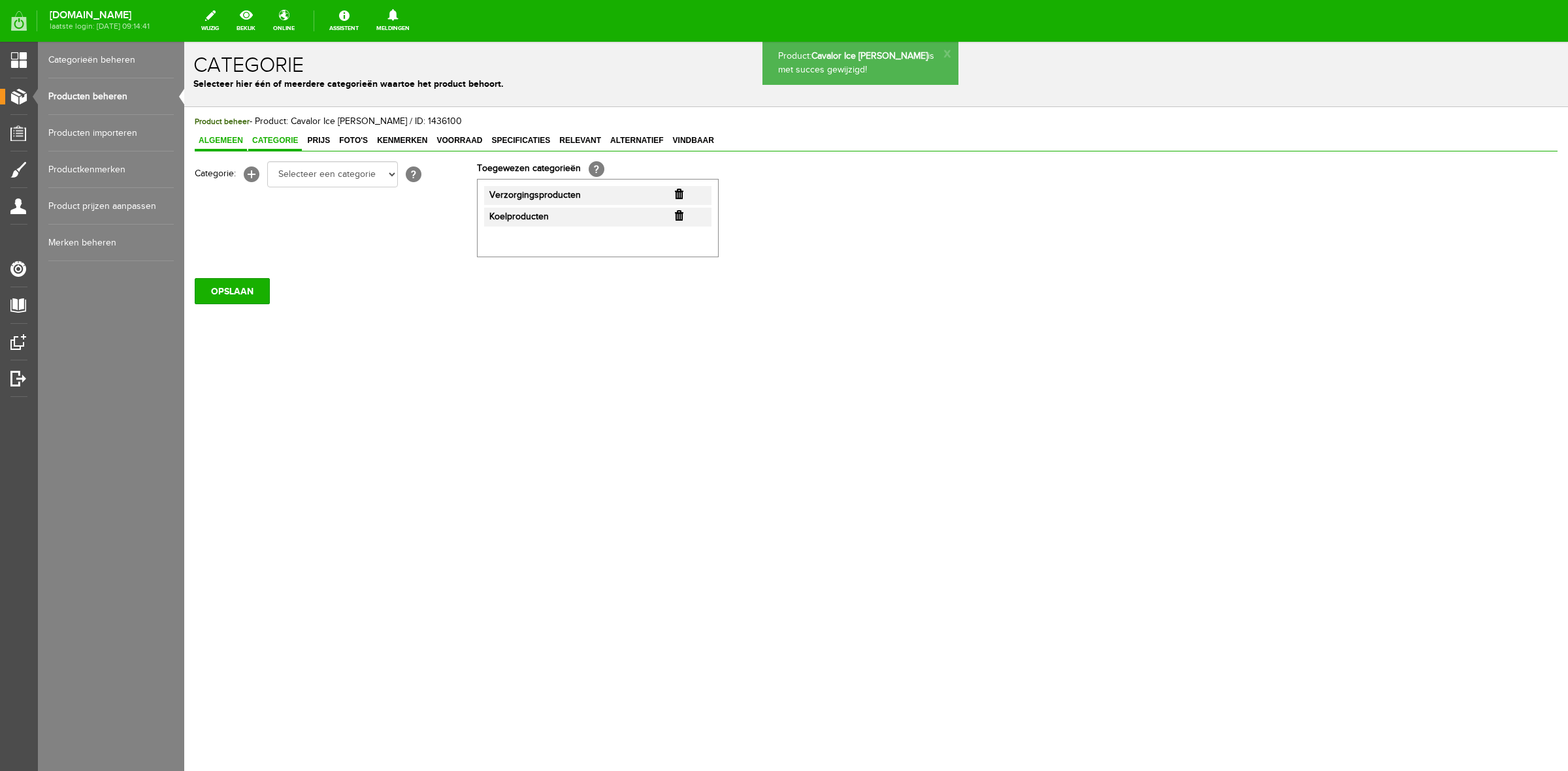
click at [232, 139] on span "Algemeen" at bounding box center [221, 140] width 53 height 9
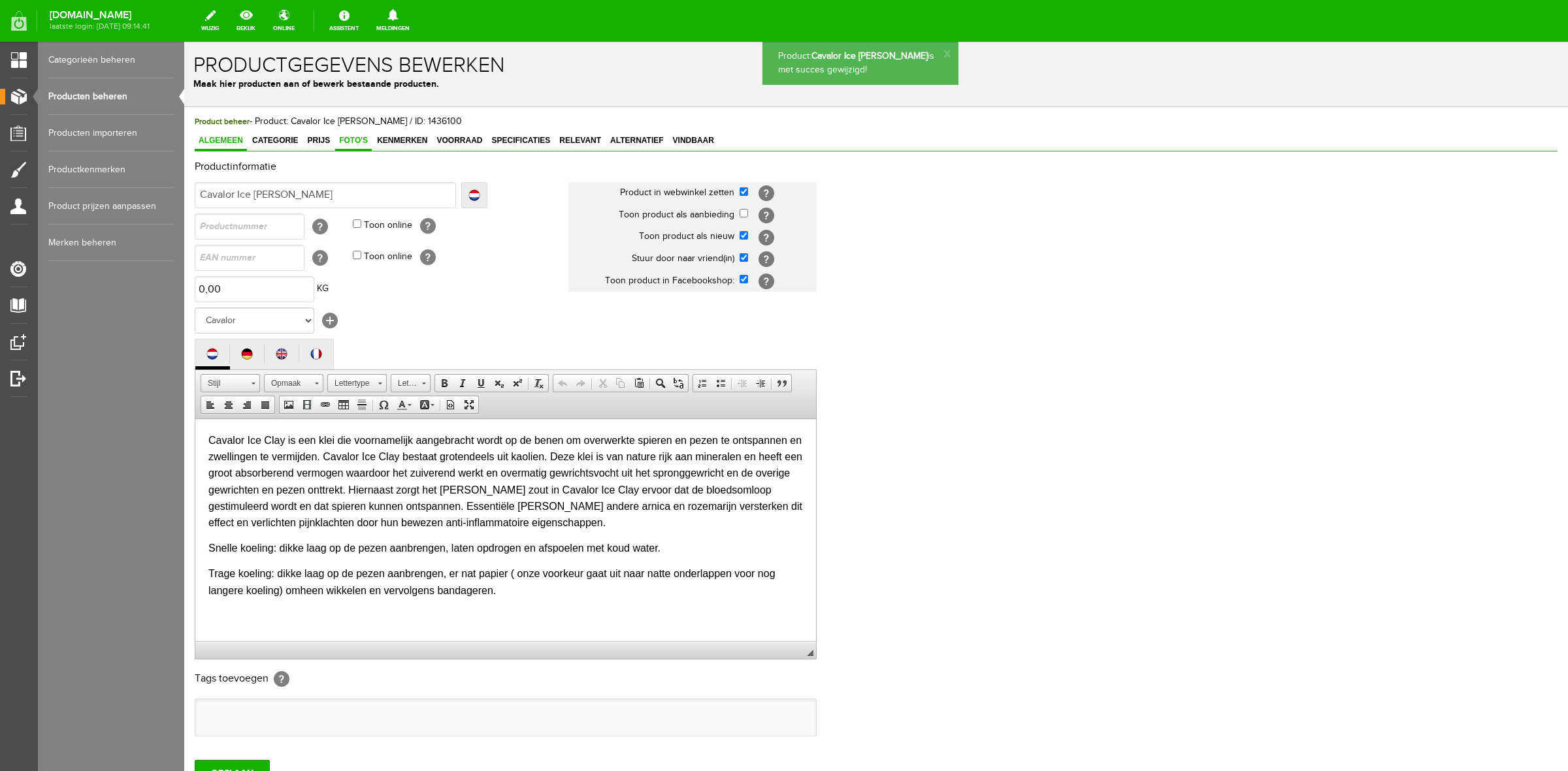
click at [358, 137] on span "Foto's" at bounding box center [353, 140] width 36 height 9
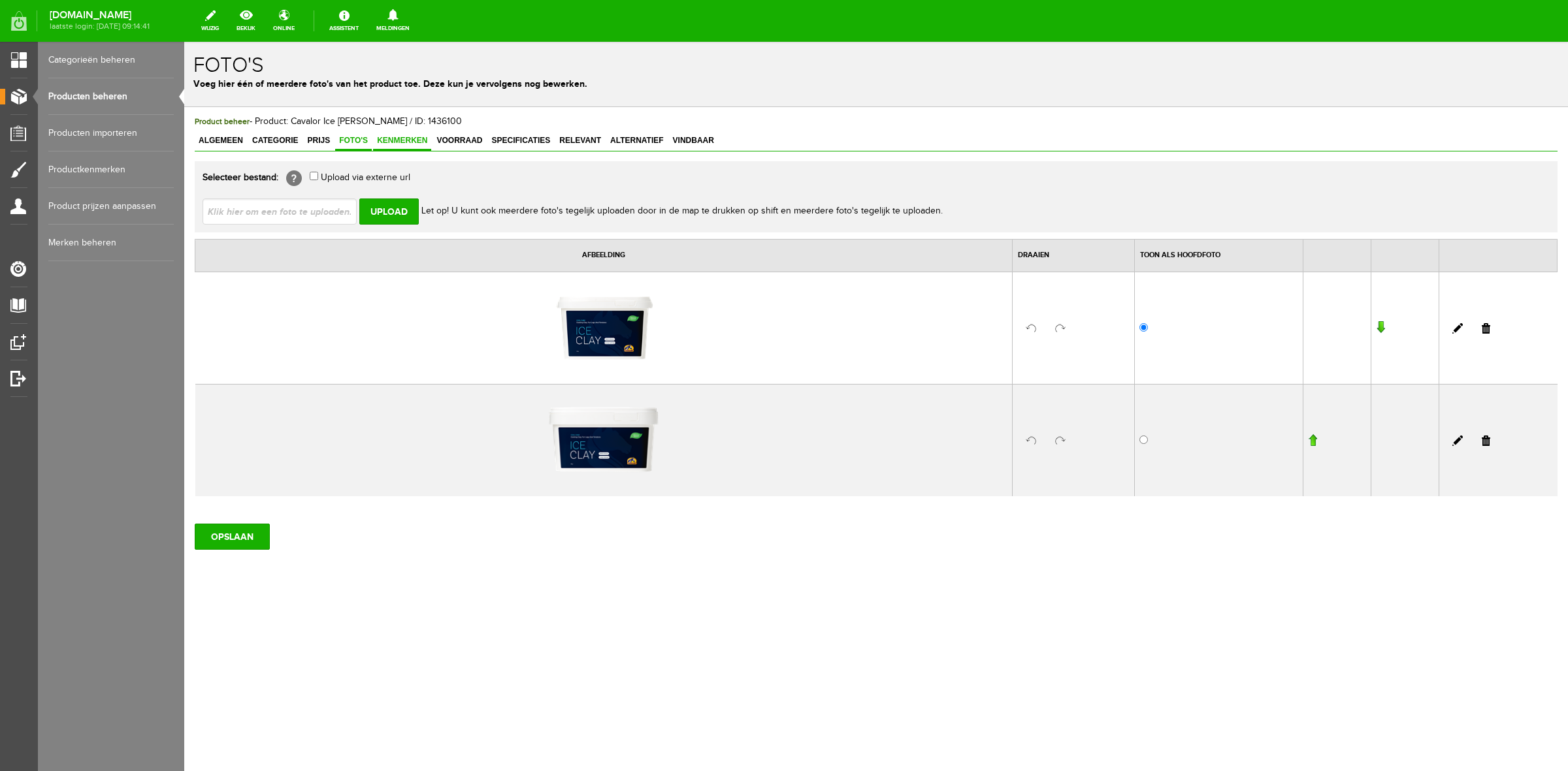
click at [416, 150] on link "Kenmerken" at bounding box center [402, 141] width 58 height 19
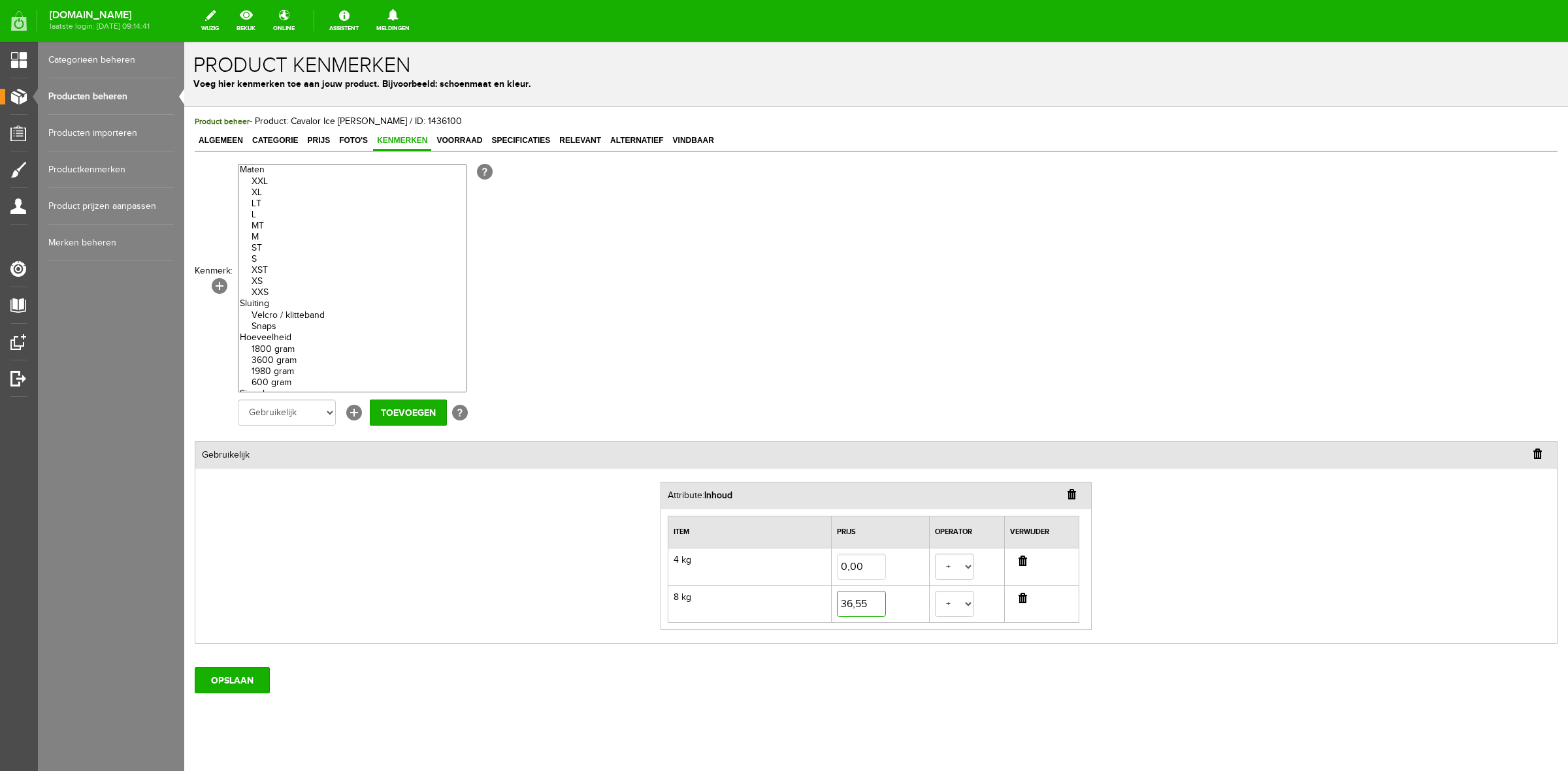
click at [870, 612] on input "36,55" at bounding box center [861, 604] width 49 height 26
type input "40,50"
click at [255, 677] on input "OPSLAAN" at bounding box center [232, 680] width 75 height 26
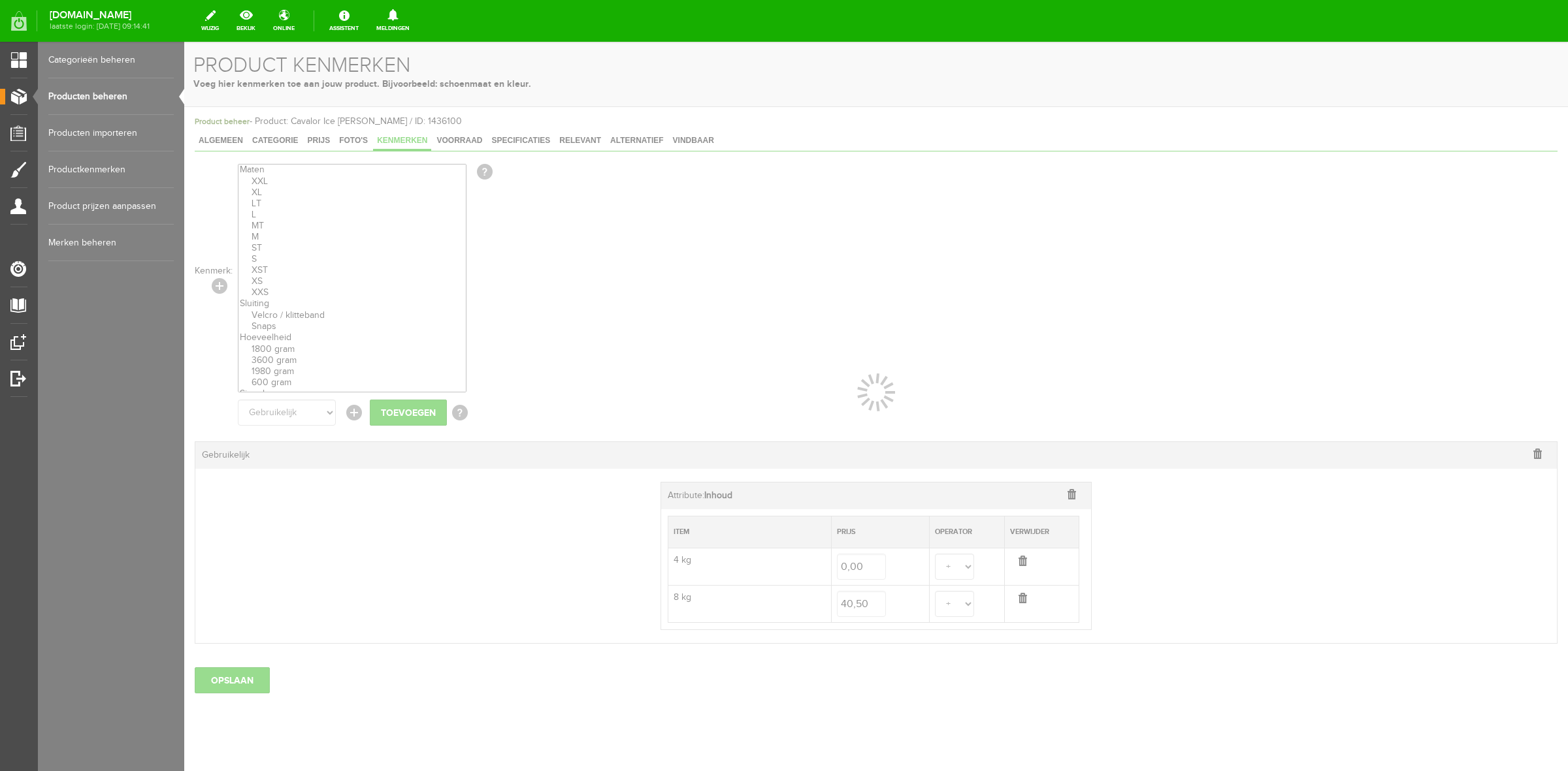
select select
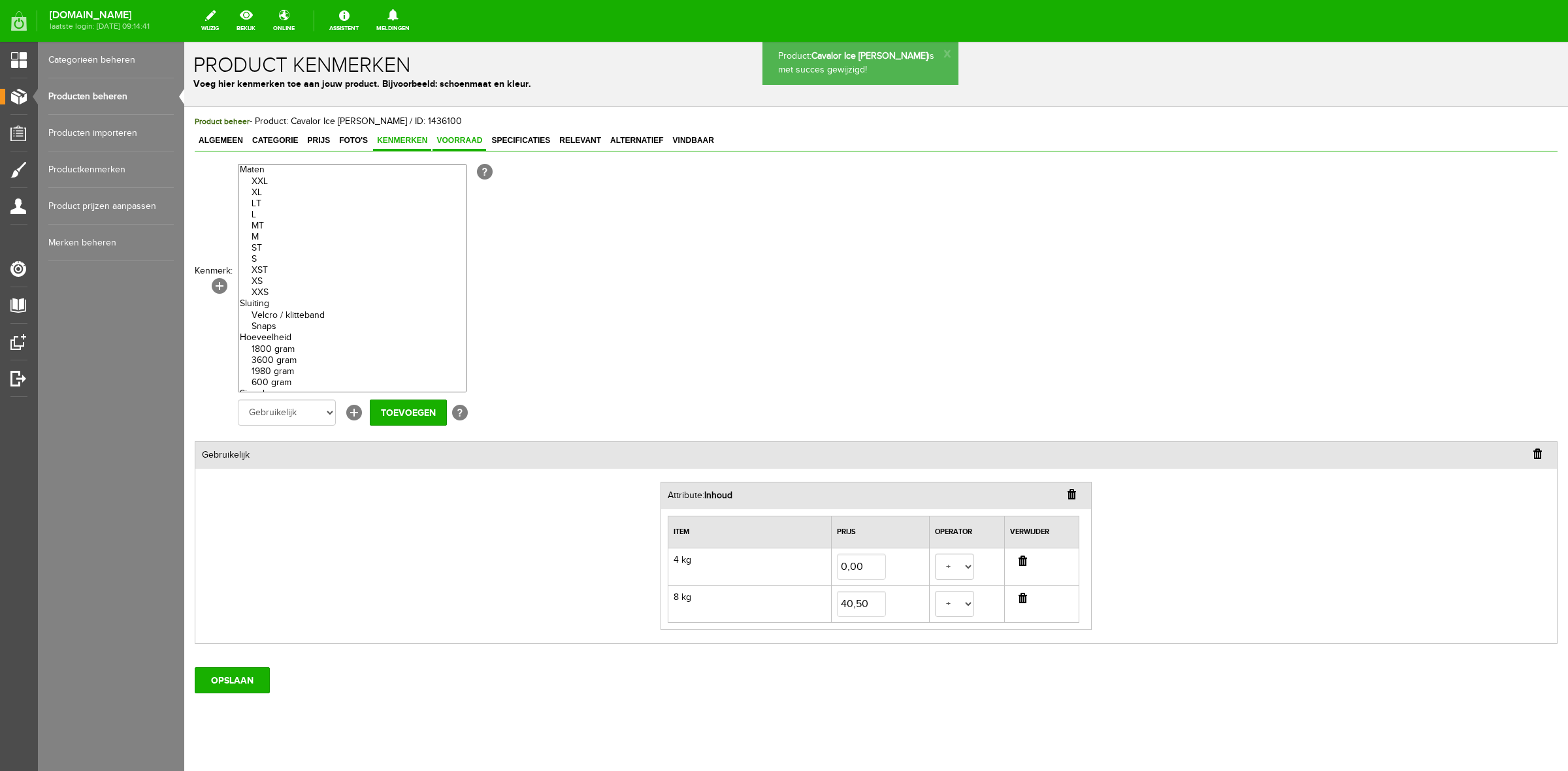
click at [454, 137] on span "Voorraad" at bounding box center [459, 140] width 53 height 9
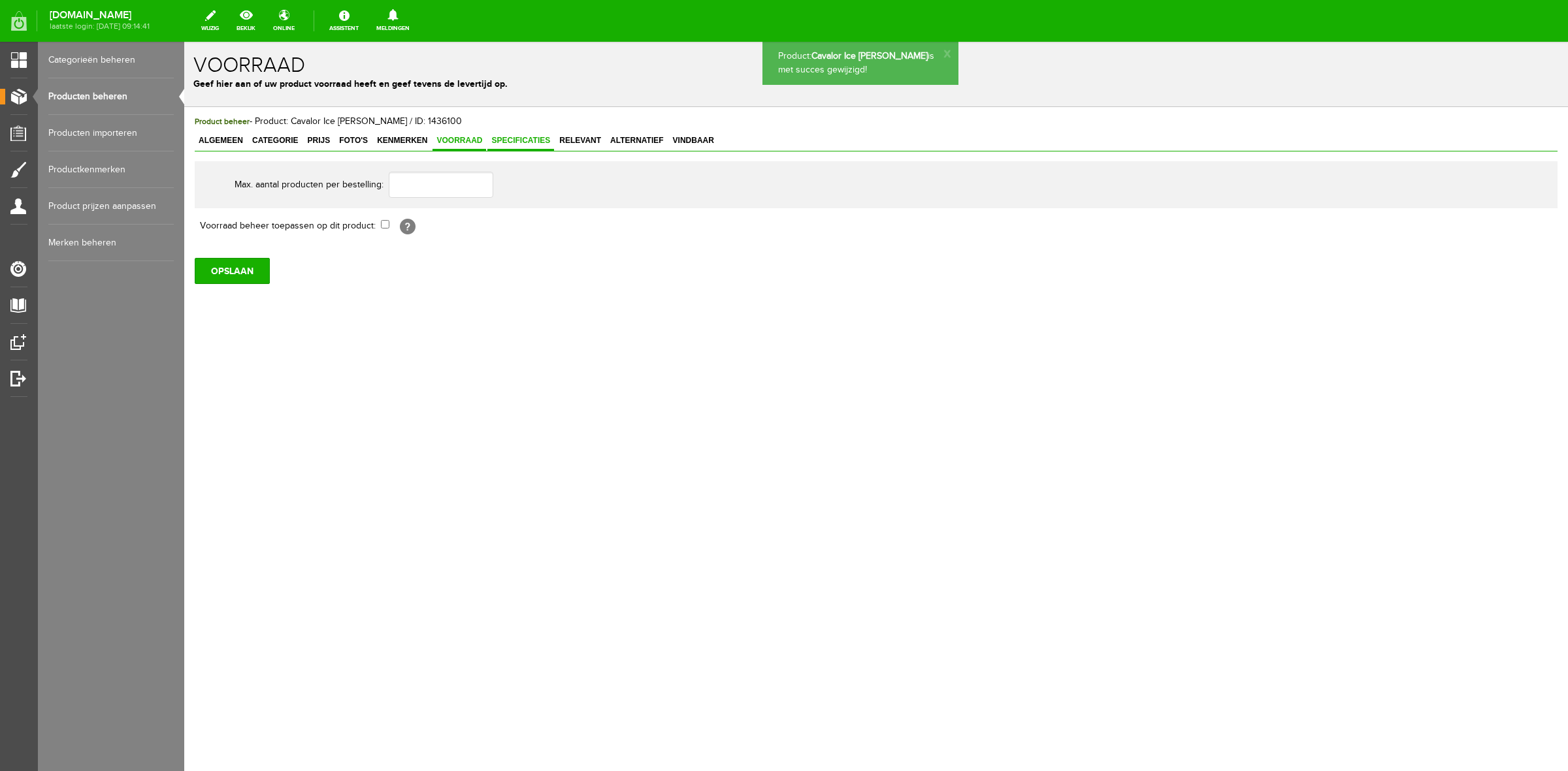
click at [501, 141] on span "Specificaties" at bounding box center [521, 140] width 66 height 9
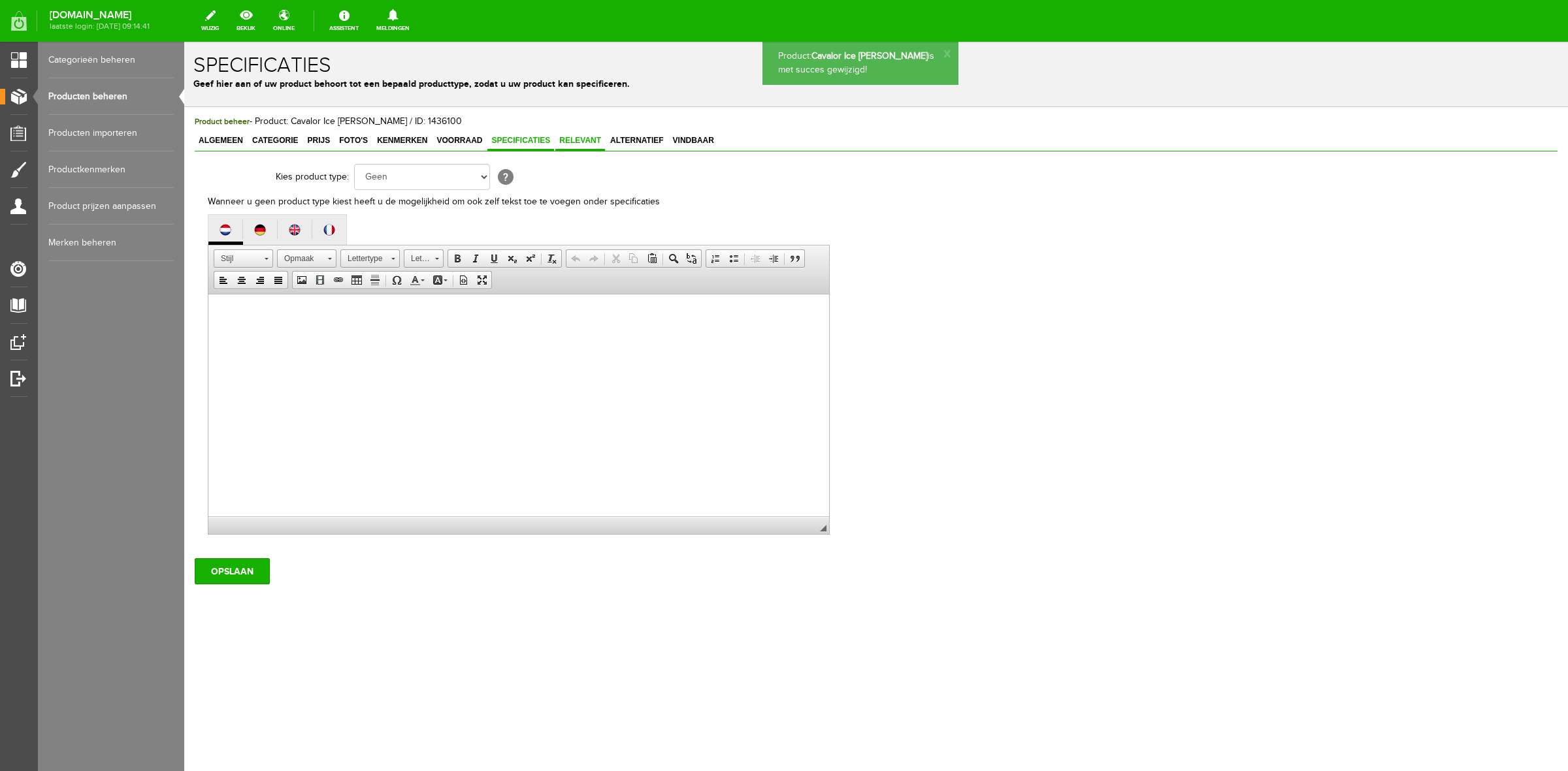
click at [596, 138] on span "Relevant" at bounding box center [580, 140] width 49 height 9
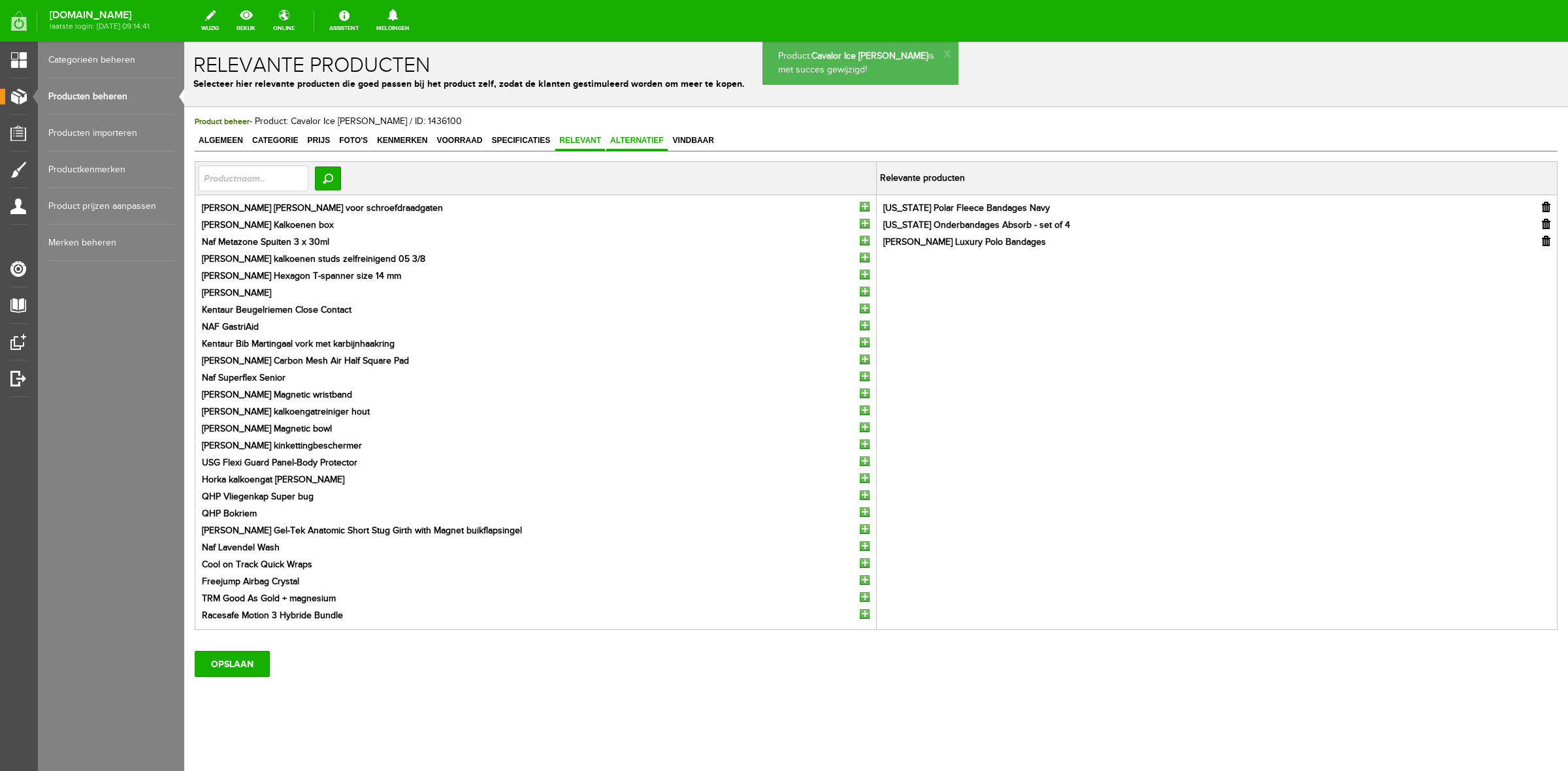
click at [640, 141] on span "Alternatief" at bounding box center [637, 140] width 61 height 9
click at [688, 141] on span "Vindbaar" at bounding box center [693, 140] width 49 height 9
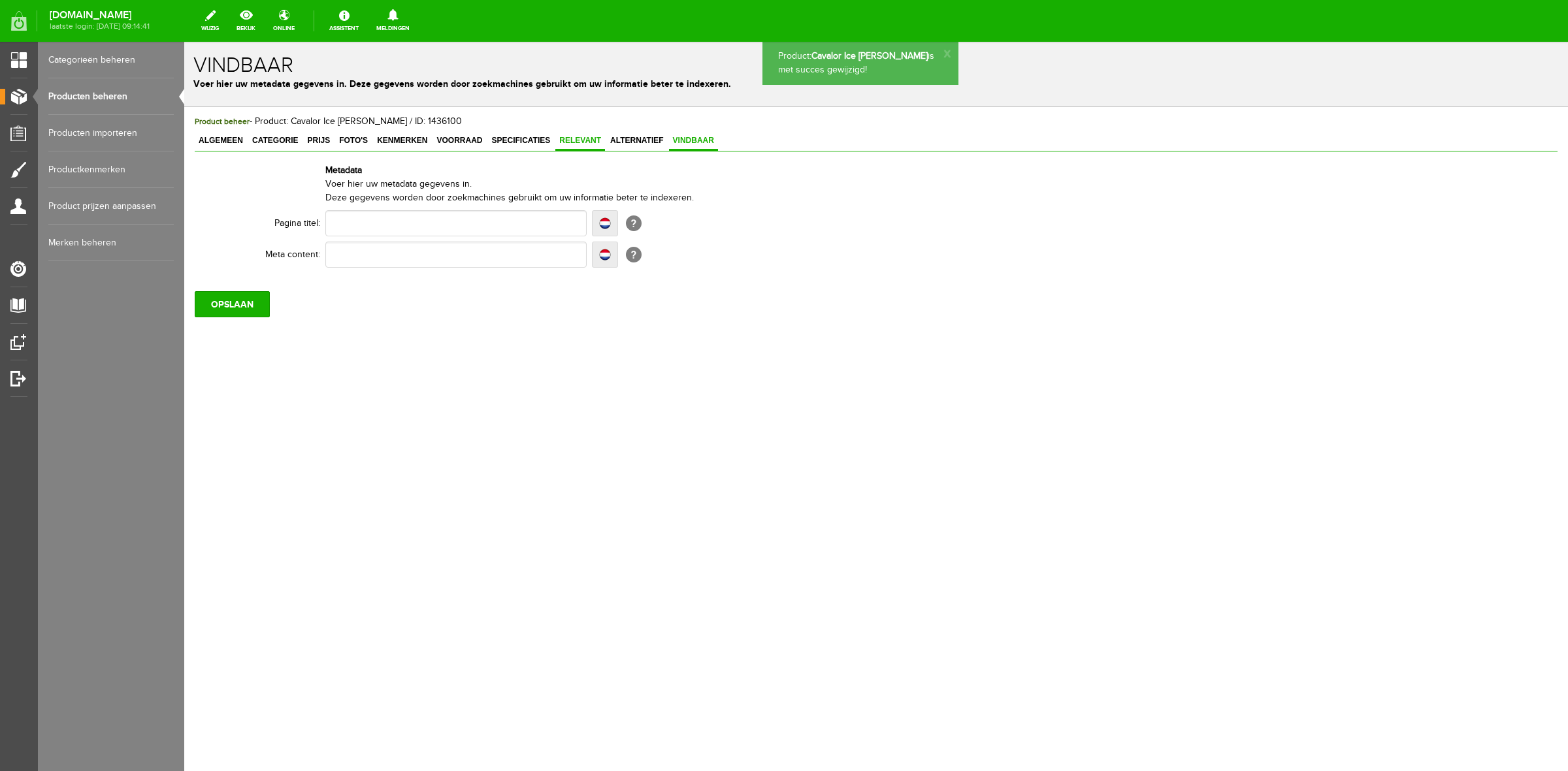
click at [597, 145] on link "Relevant" at bounding box center [580, 141] width 49 height 19
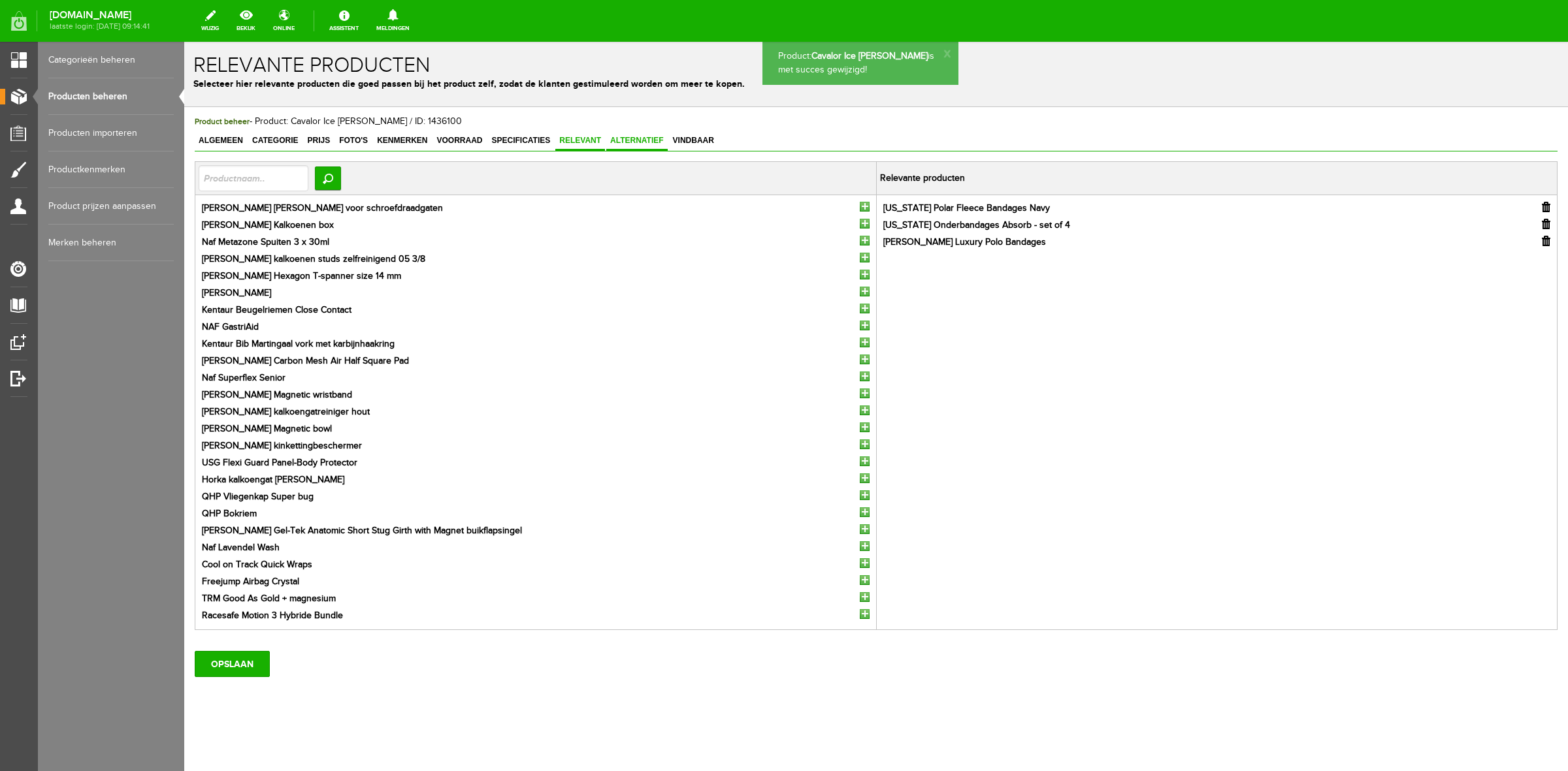
click at [641, 141] on span "Alternatief" at bounding box center [637, 140] width 61 height 9
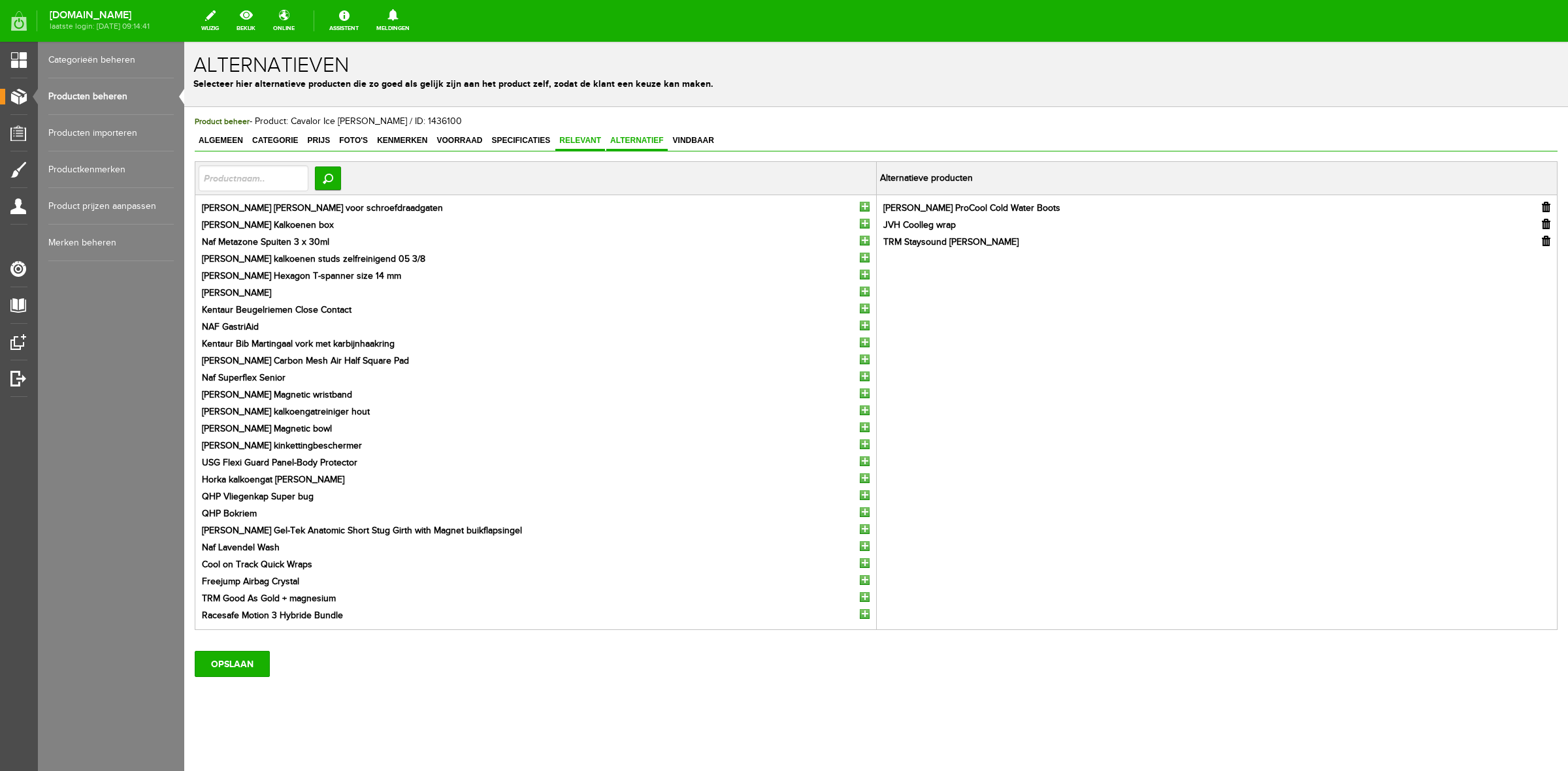
click at [576, 145] on span "Relevant" at bounding box center [580, 140] width 49 height 9
click at [280, 181] on input "text" at bounding box center [254, 178] width 110 height 26
type input "opt"
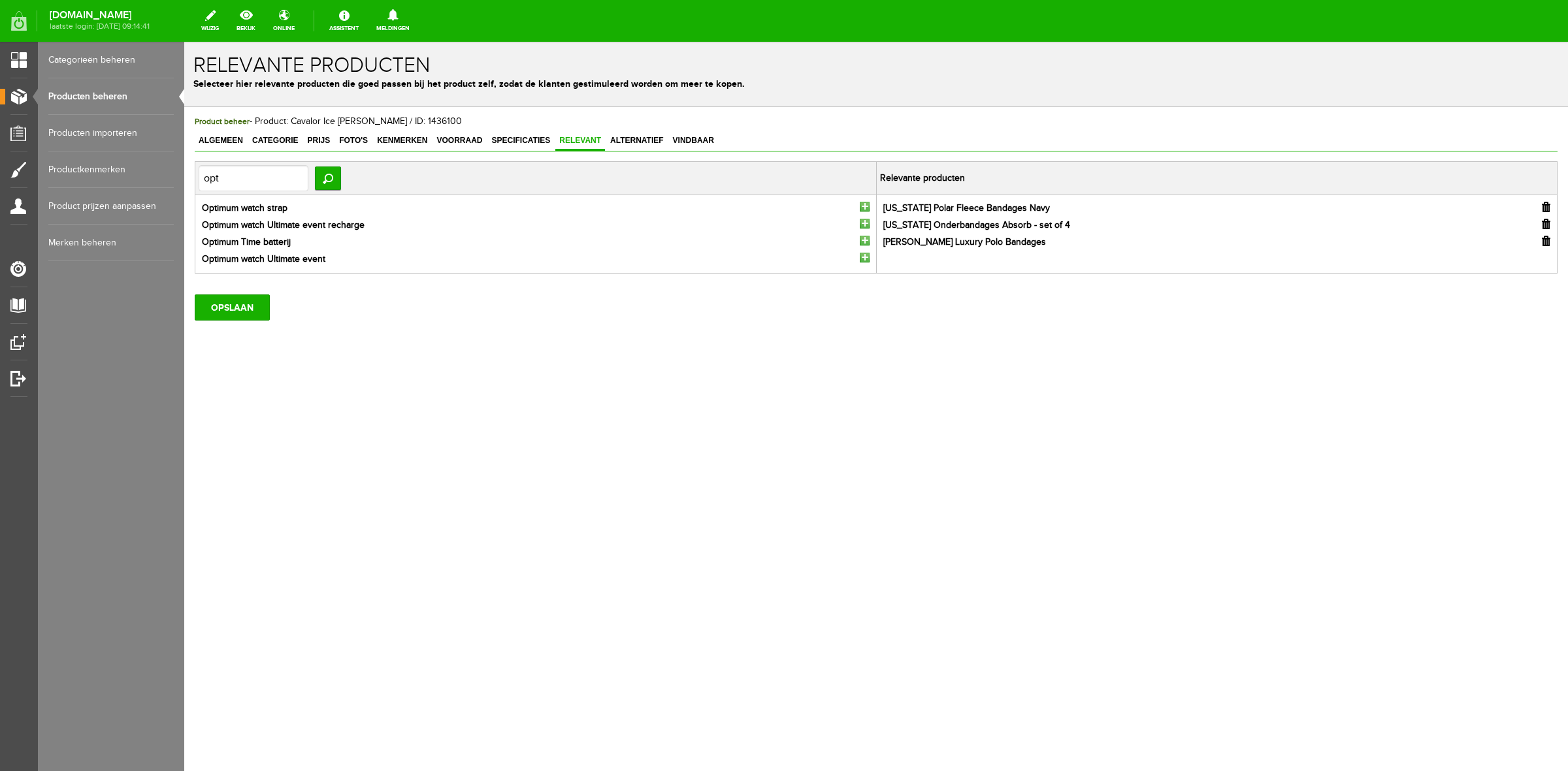
click at [867, 263] on li "Optimum watch Ultimate event" at bounding box center [536, 259] width 668 height 14
click at [860, 253] on input "button" at bounding box center [864, 258] width 10 height 10
click at [260, 171] on input "opt" at bounding box center [254, 178] width 110 height 26
click at [260, 175] on input "opt" at bounding box center [254, 178] width 110 height 26
type input "[PERSON_NAME]"
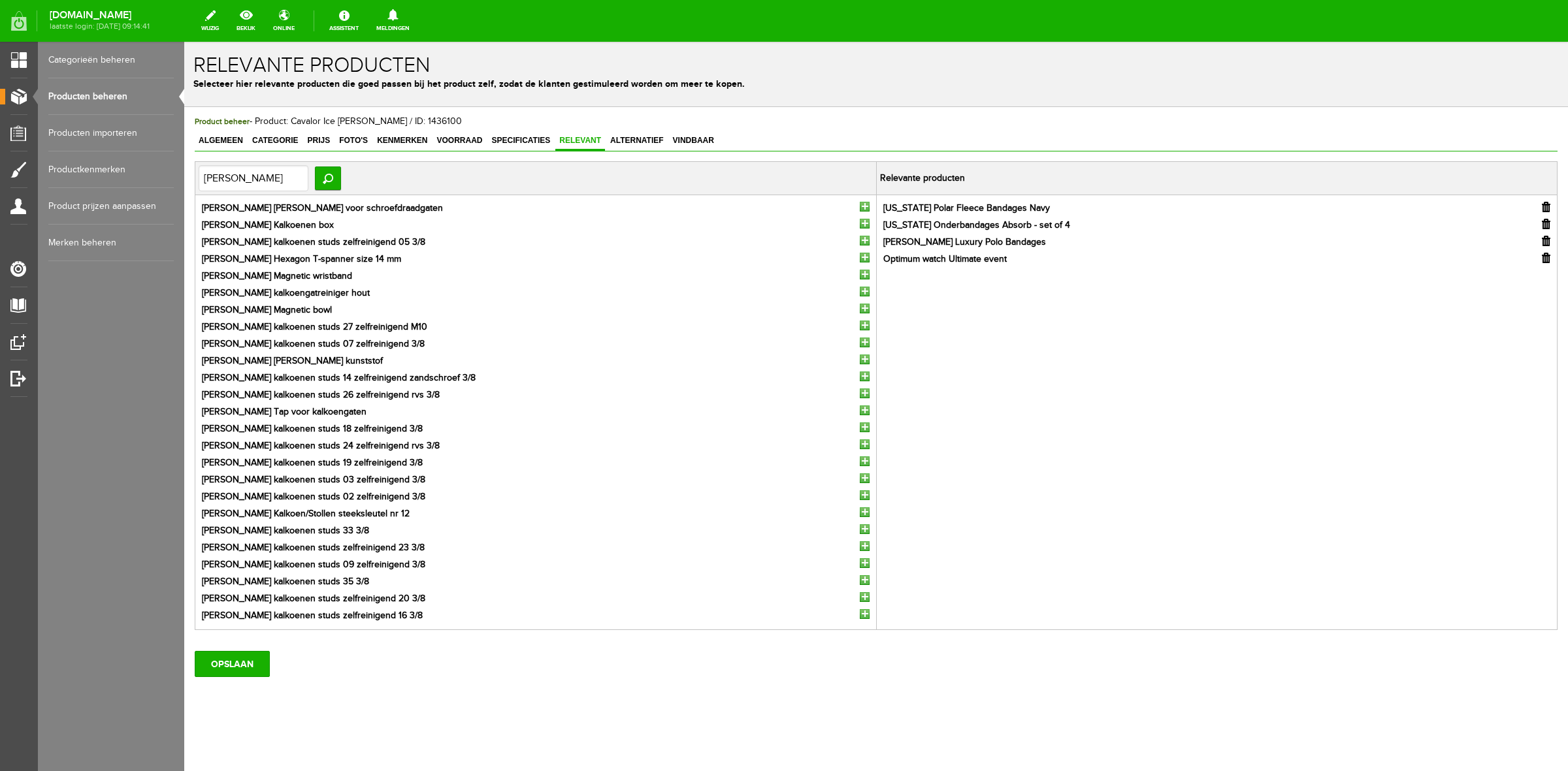
click at [860, 390] on input "button" at bounding box center [864, 394] width 10 height 10
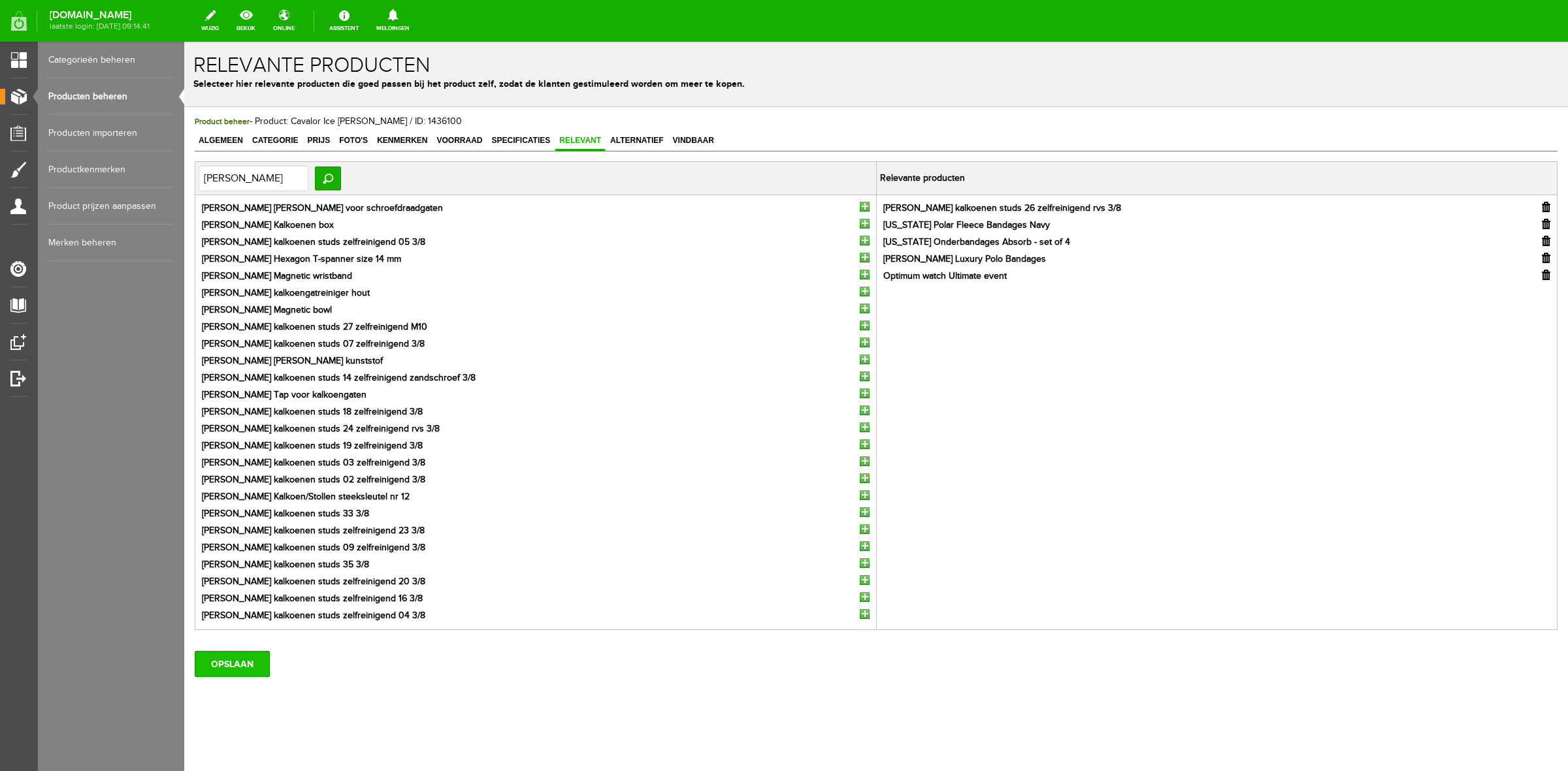
click at [266, 656] on input "OPSLAAN" at bounding box center [232, 664] width 75 height 26
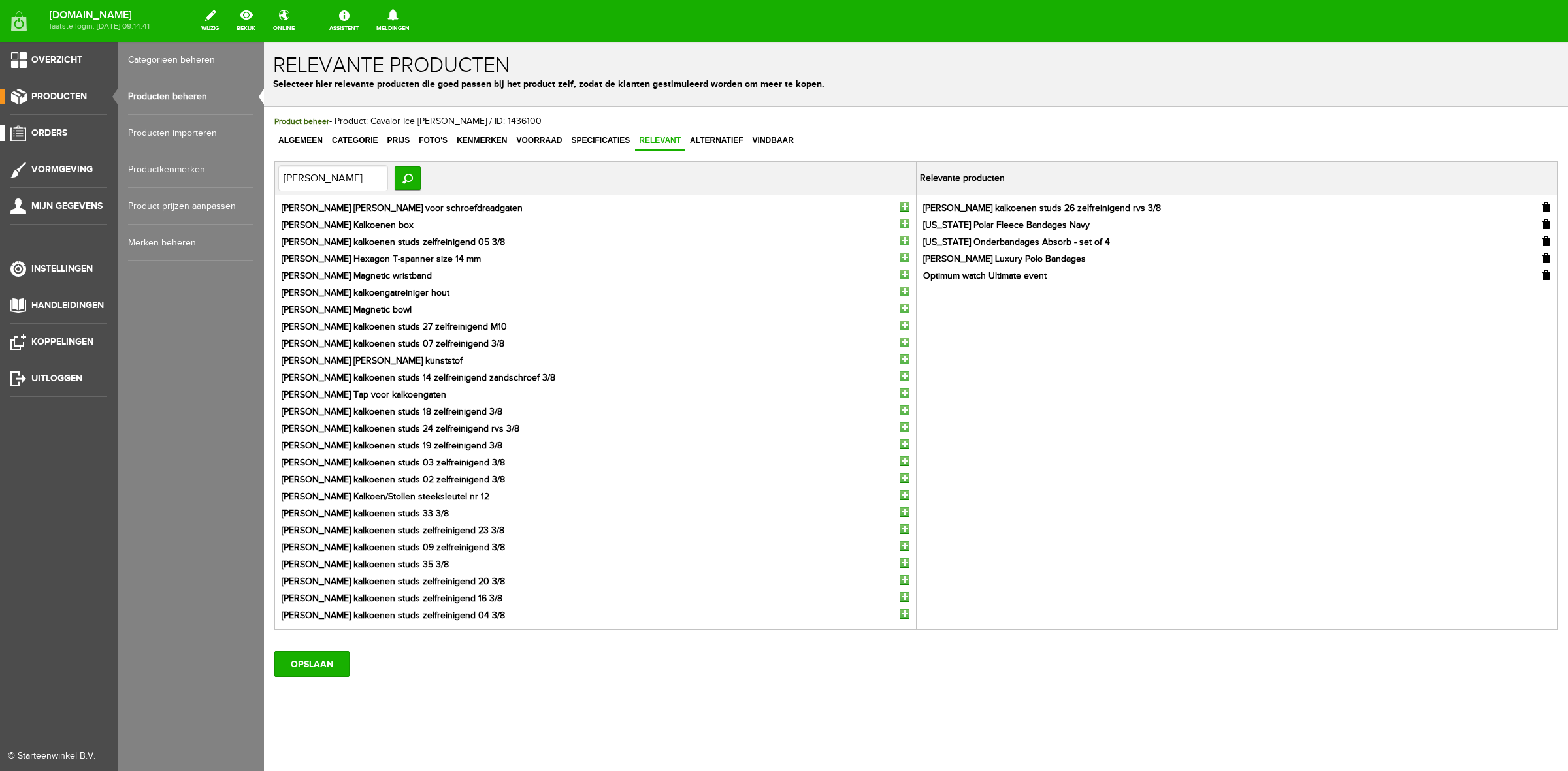
click at [47, 132] on span "Orders" at bounding box center [49, 133] width 36 height 11
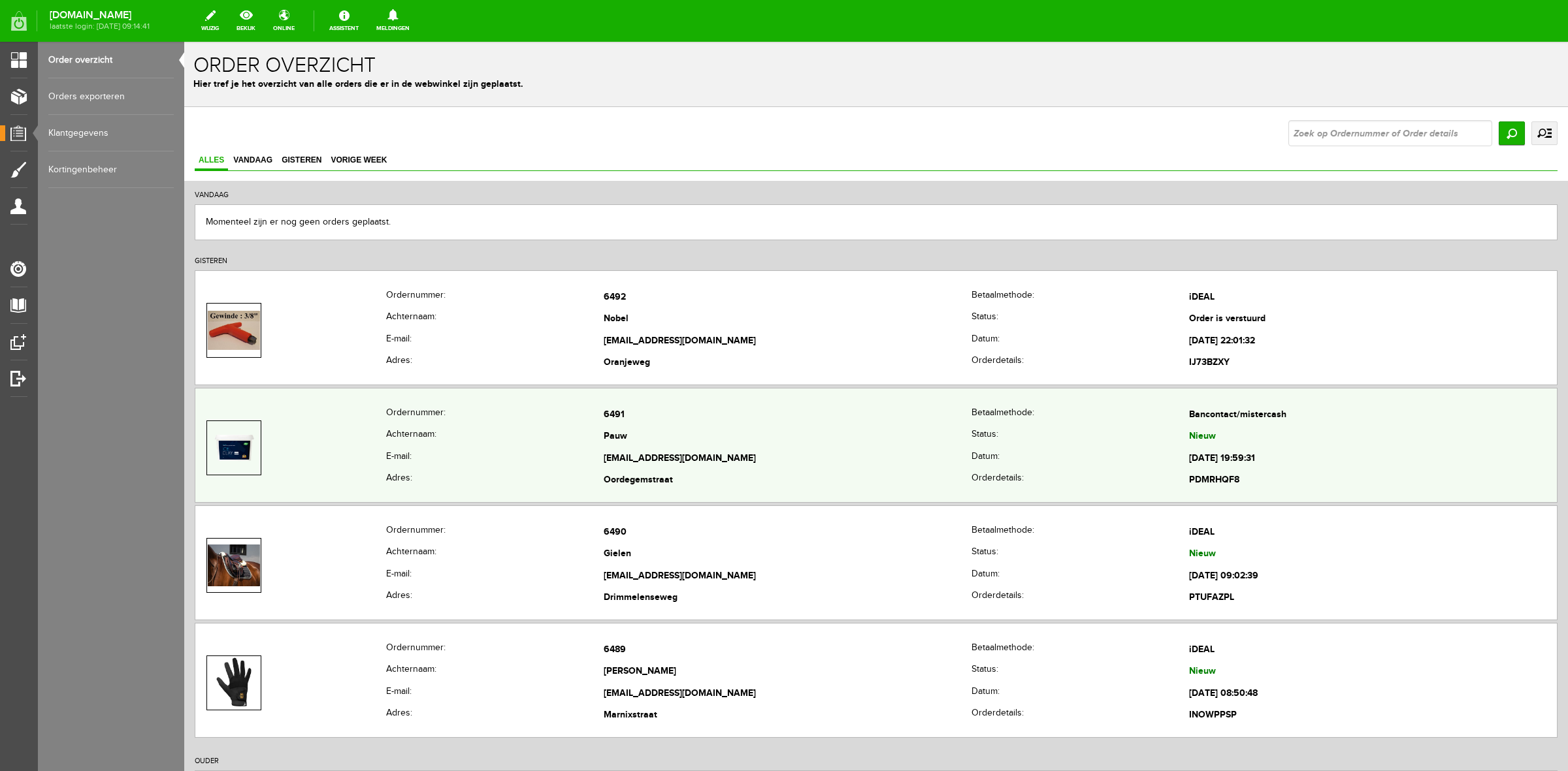
click at [518, 413] on th "Ordernummer:" at bounding box center [494, 415] width 218 height 22
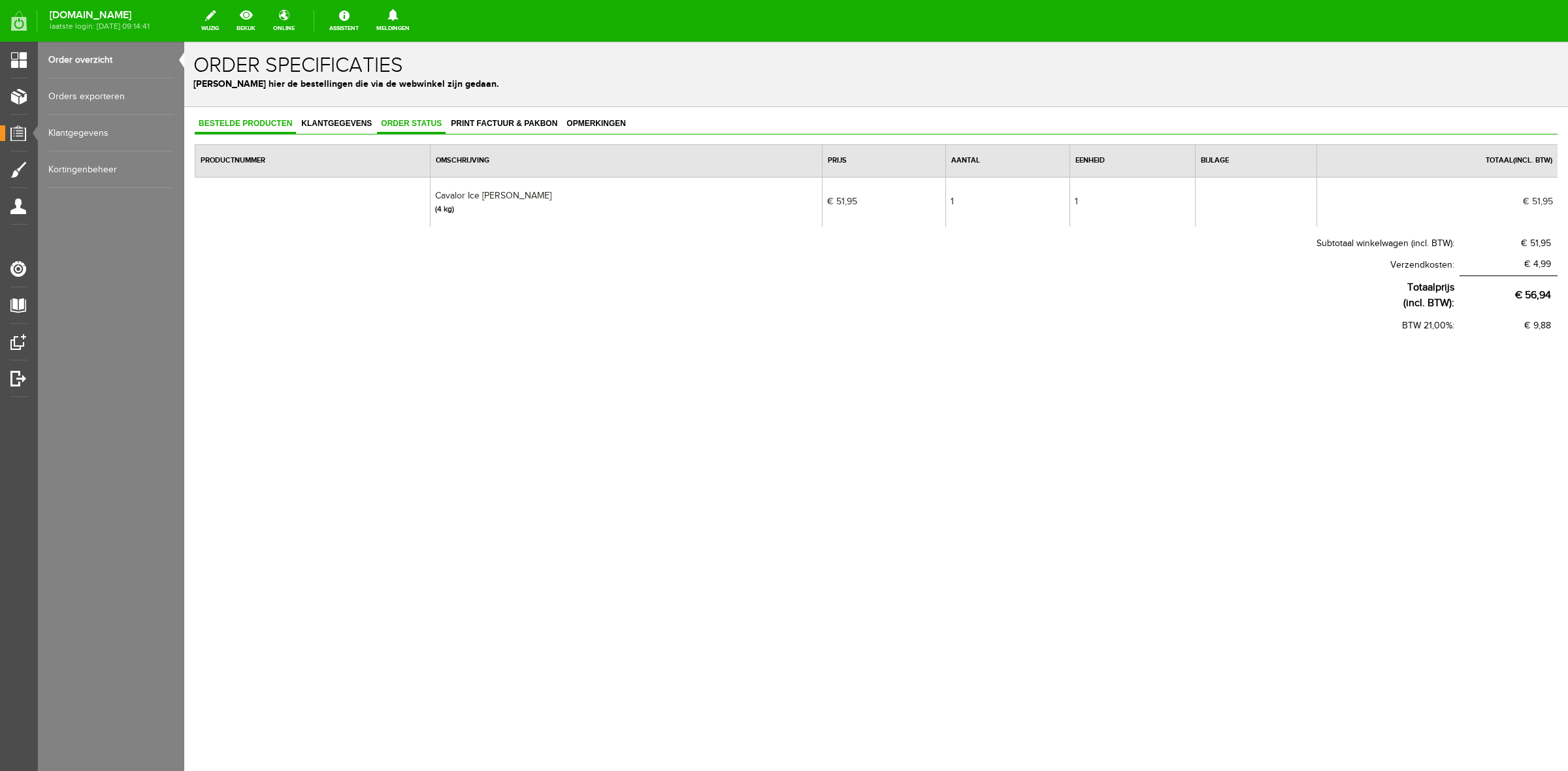
click at [421, 133] on div "Bestelde producten Klantgegevens Order status Print factuur & pakbon Opmerkingen" at bounding box center [876, 124] width 1363 height 19
click at [420, 128] on link "Order status" at bounding box center [411, 124] width 69 height 19
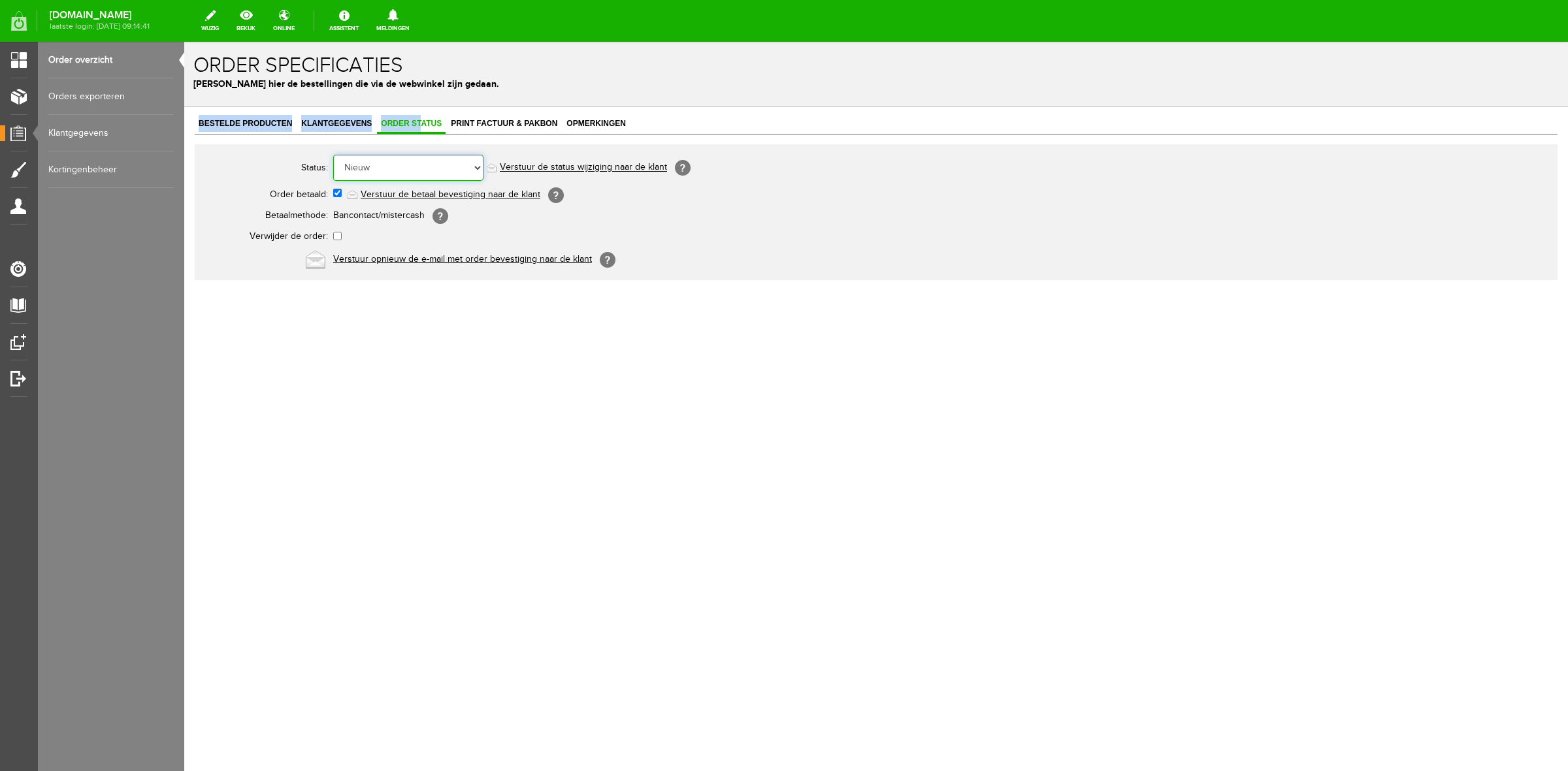
click at [416, 158] on select "Order niet afgerond Nieuw Order in behandeling Wacht op leverancier Wacht op be…" at bounding box center [408, 167] width 150 height 26
select select "3"
click at [333, 154] on select "Order niet afgerond Nieuw Order in behandeling Wacht op leverancier Wacht op be…" at bounding box center [408, 167] width 150 height 26
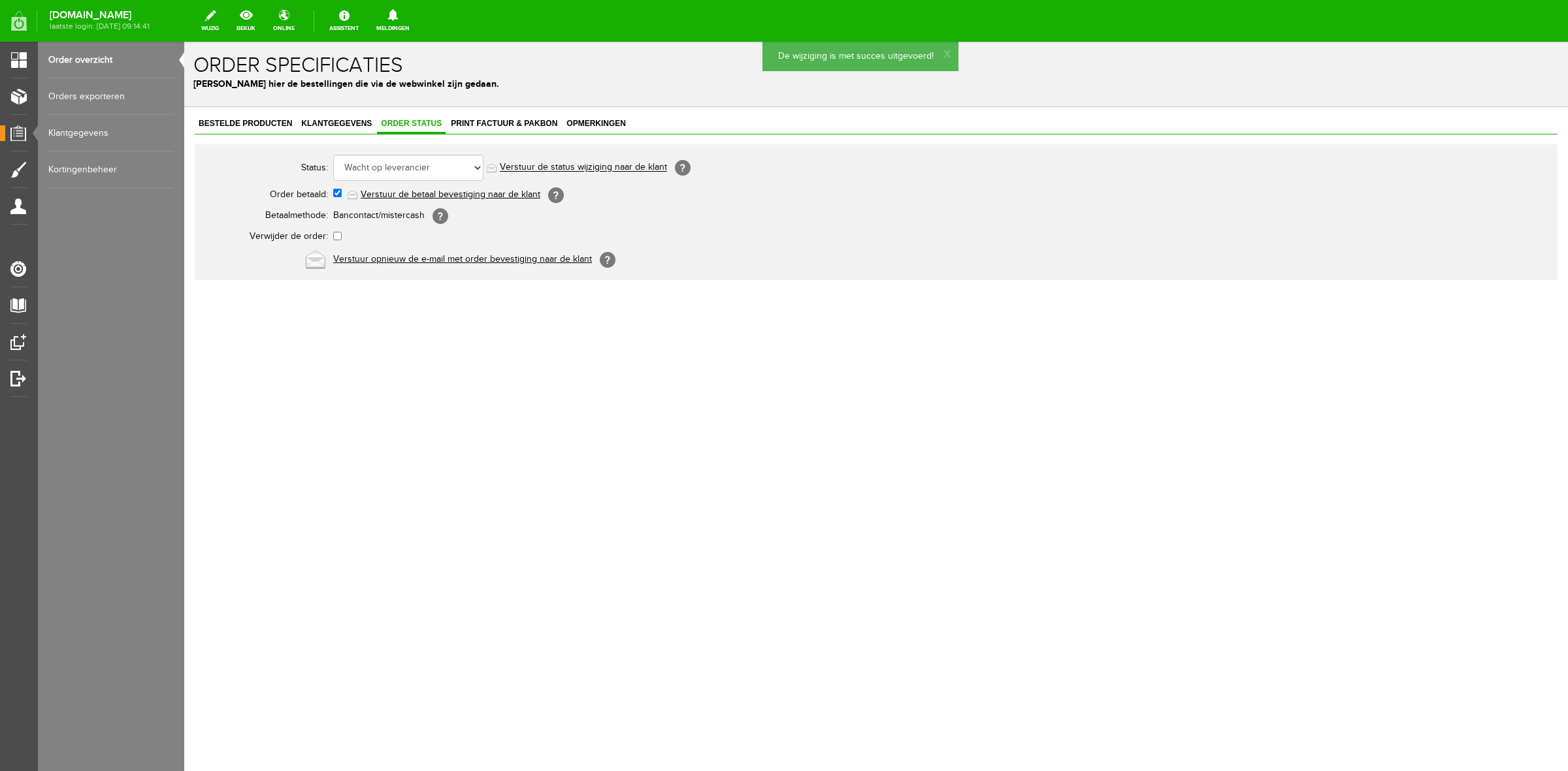
click at [104, 67] on link "Order overzicht" at bounding box center [111, 60] width 125 height 36
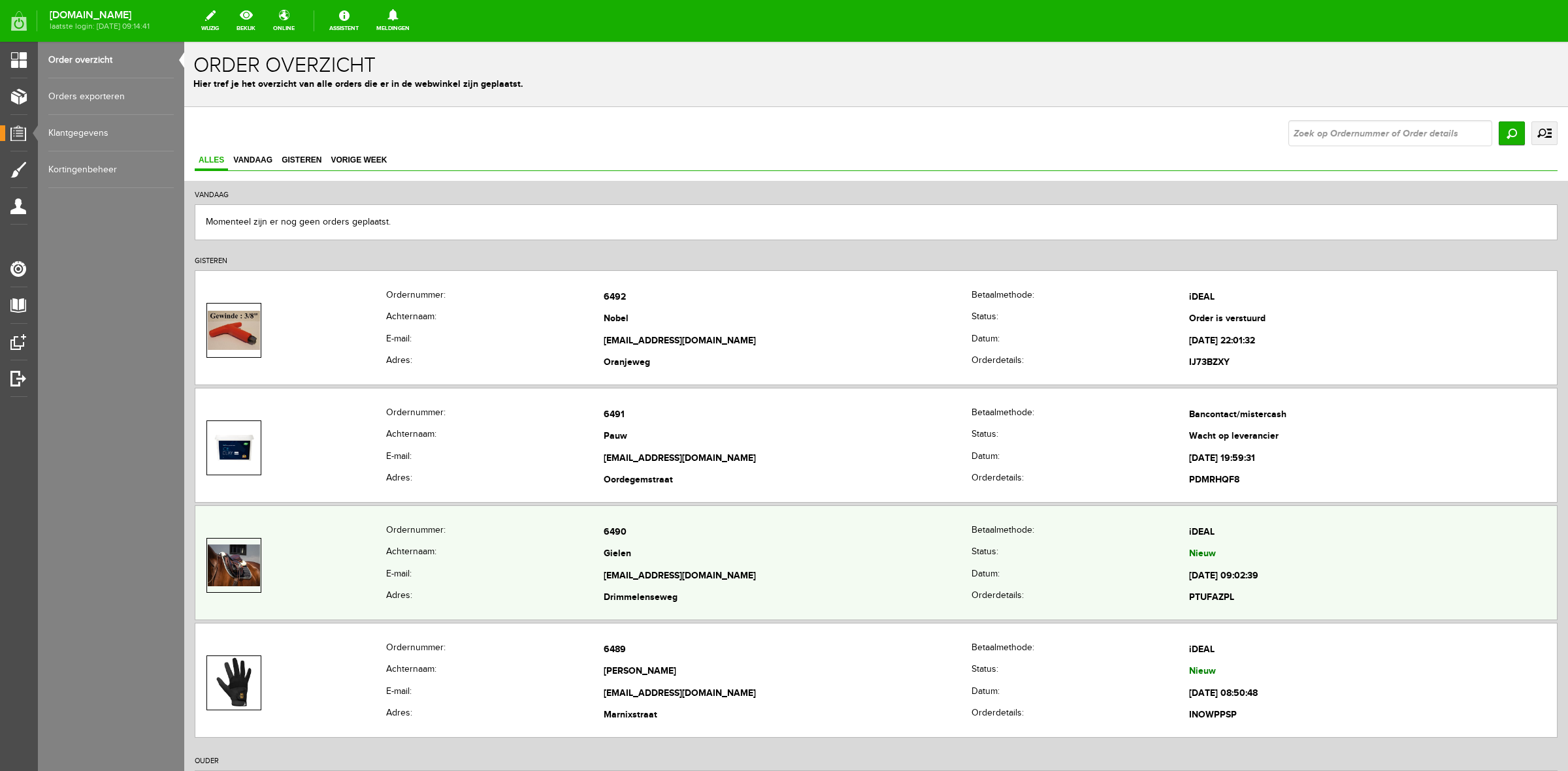
click at [454, 535] on th "Ordernummer:" at bounding box center [494, 532] width 218 height 22
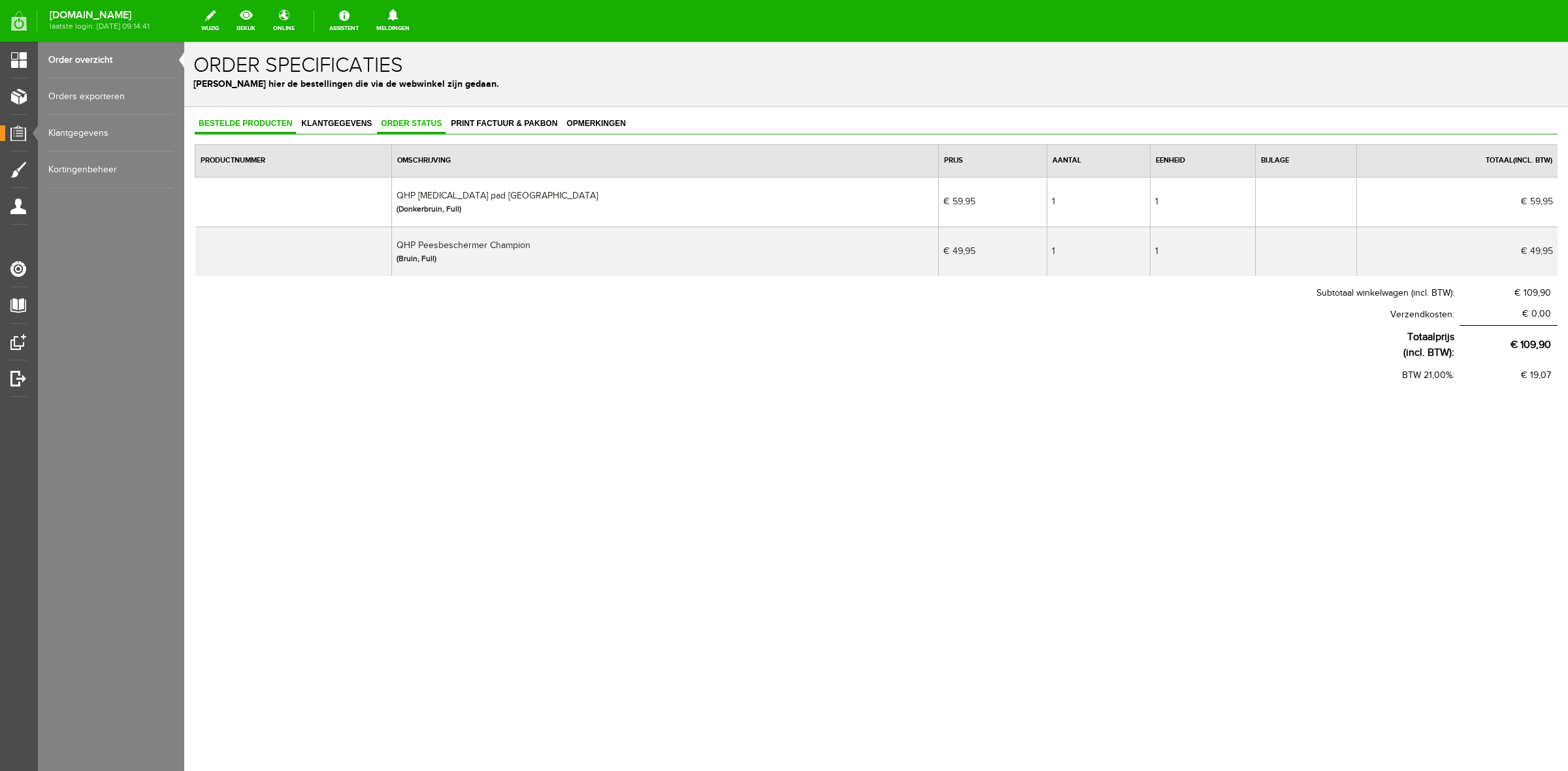
click at [393, 117] on link "Order status" at bounding box center [411, 124] width 69 height 19
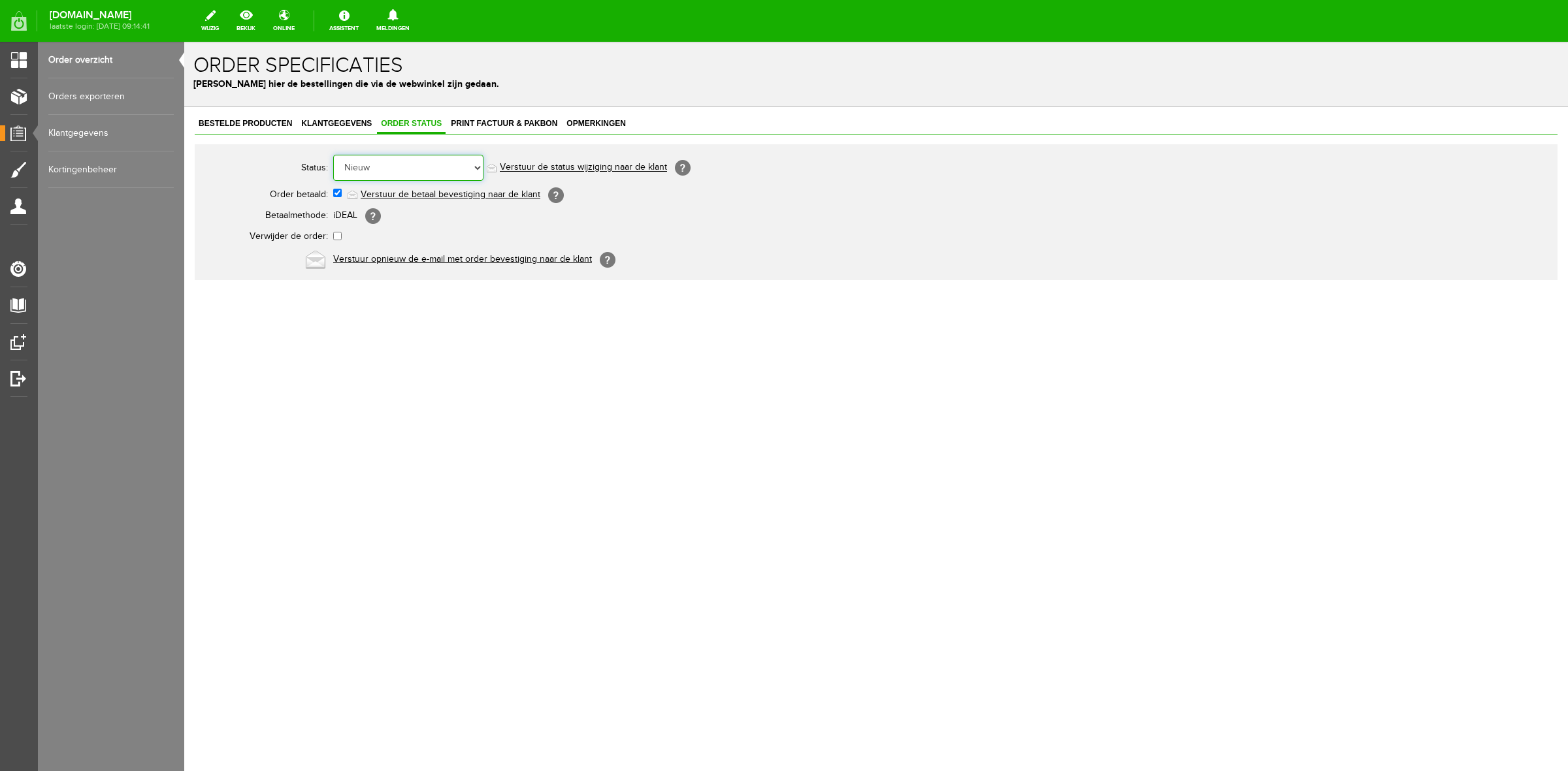
click at [403, 170] on select "Order niet afgerond Nieuw Order in behandeling Wacht op leverancier Wacht op be…" at bounding box center [408, 167] width 150 height 26
select select "3"
click at [333, 154] on select "Order niet afgerond Nieuw Order in behandeling Wacht op leverancier Wacht op be…" at bounding box center [408, 167] width 150 height 26
click at [88, 70] on link "Order overzicht" at bounding box center [111, 60] width 125 height 36
